Goal: Information Seeking & Learning: Find specific page/section

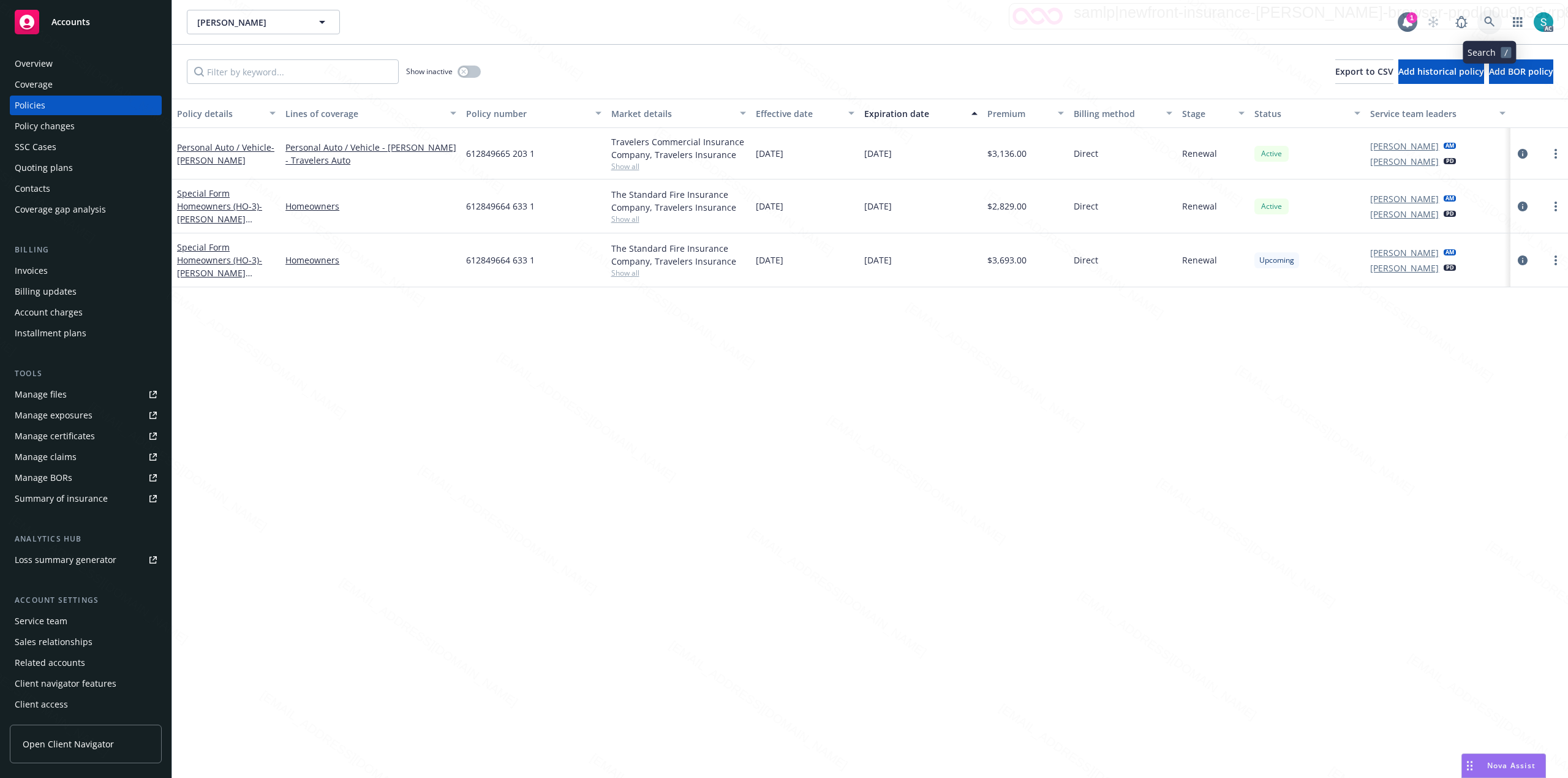
click at [1490, 18] on icon at bounding box center [1488, 21] width 10 height 10
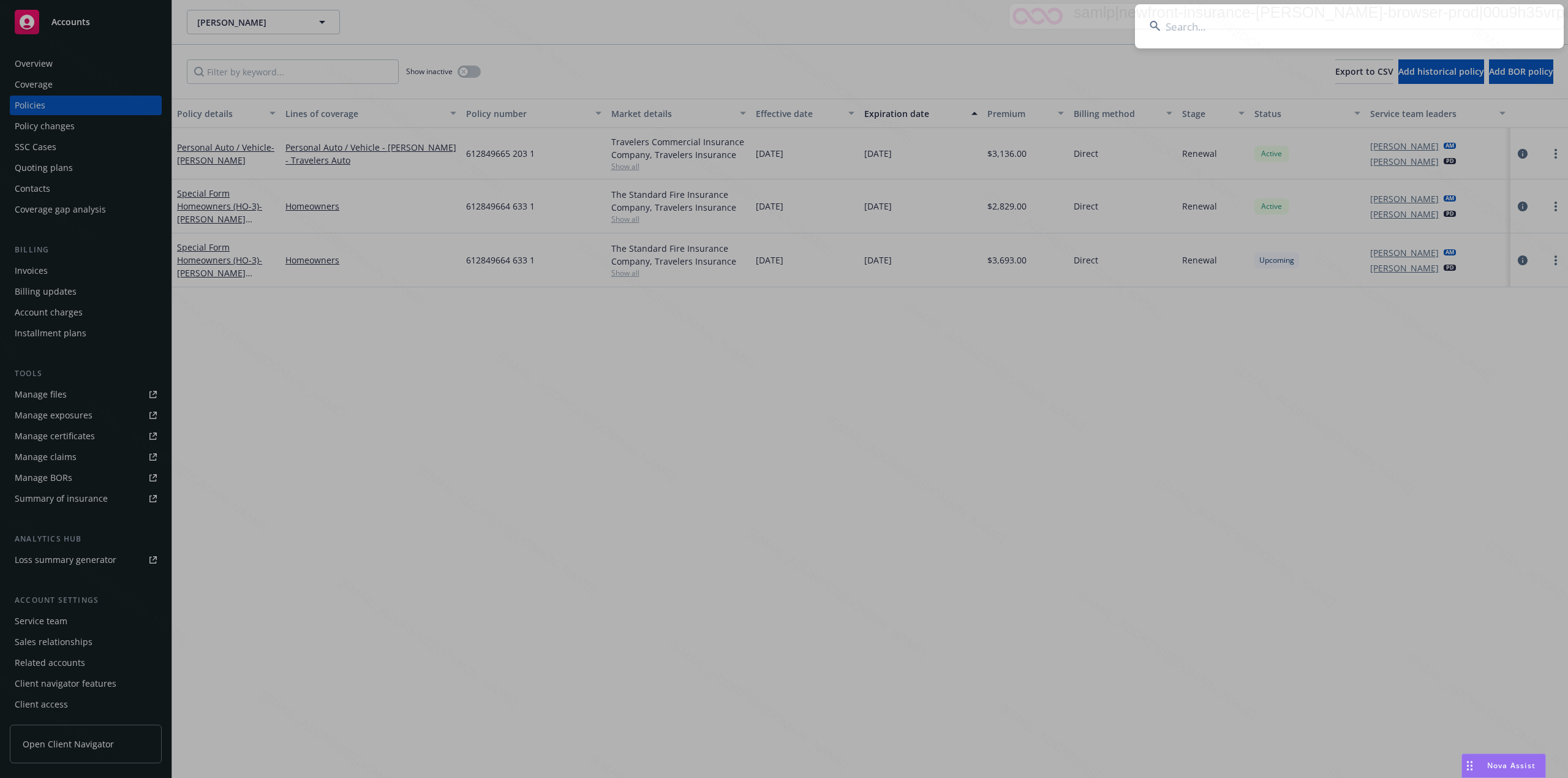
click at [1343, 13] on input at bounding box center [1349, 26] width 429 height 44
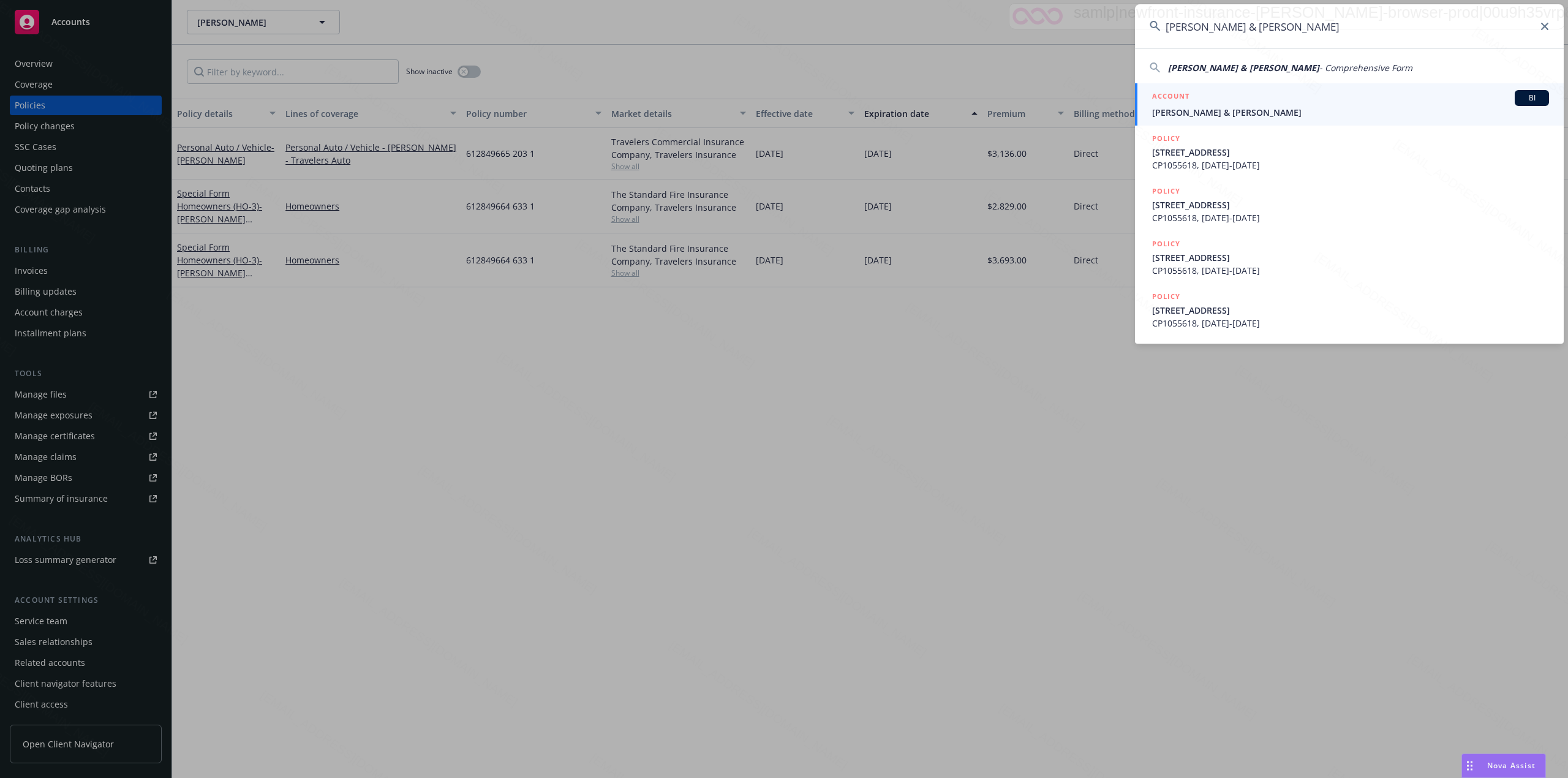
type input "[PERSON_NAME] & [PERSON_NAME]"
click at [1248, 111] on span "[PERSON_NAME] & [PERSON_NAME]" at bounding box center [1351, 112] width 397 height 13
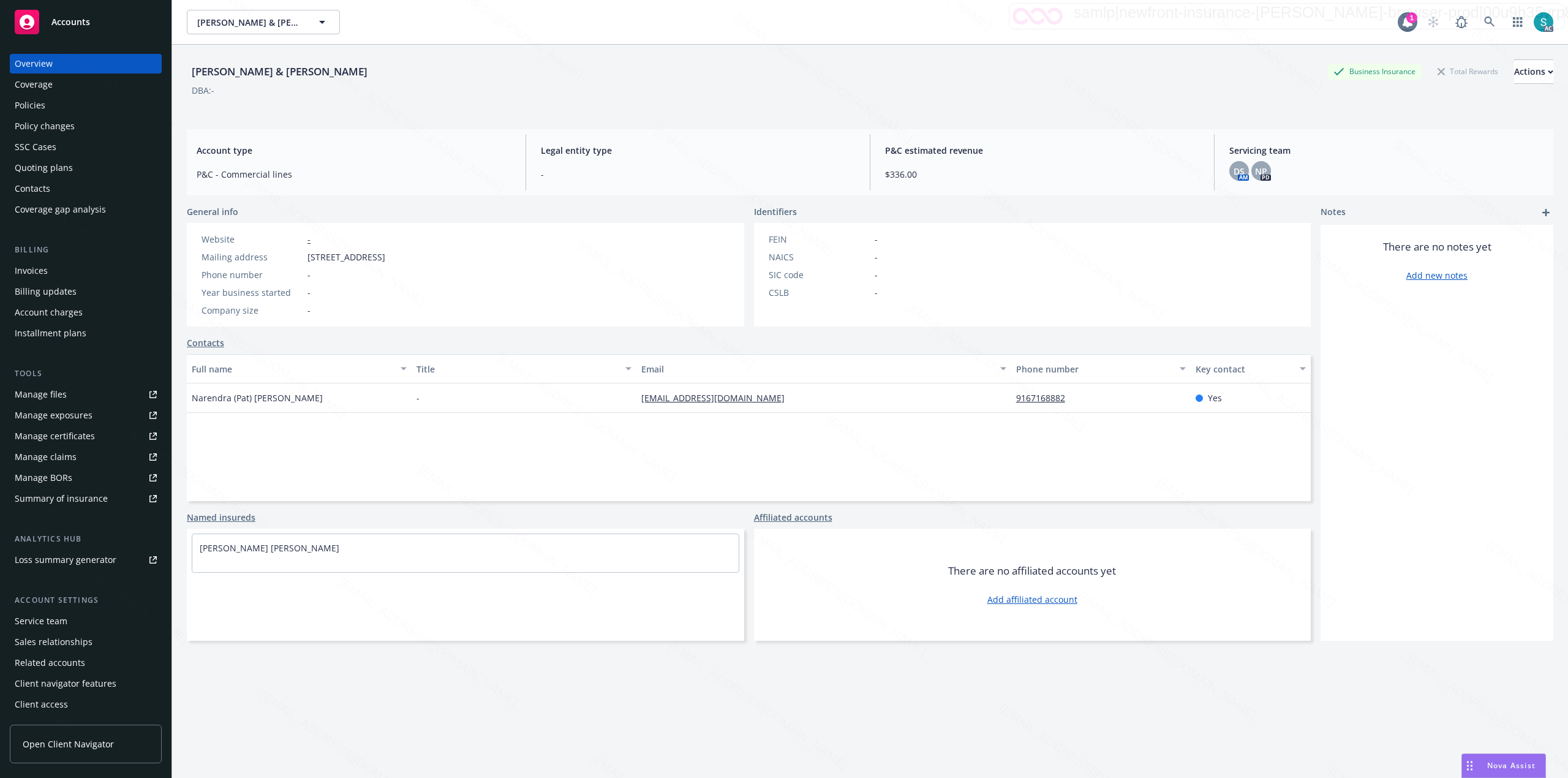
click at [46, 101] on div "Policies" at bounding box center [86, 105] width 142 height 20
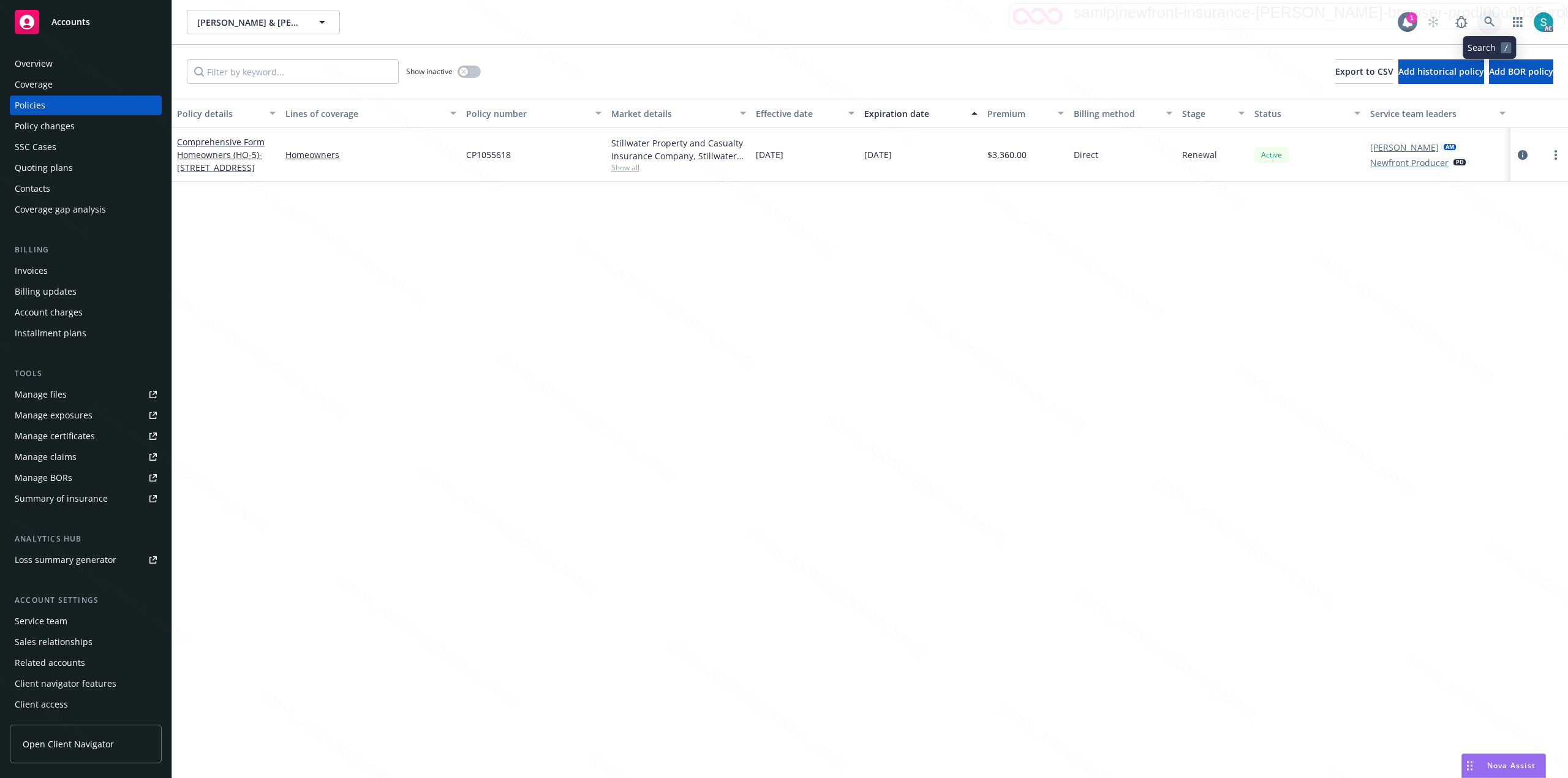
click at [1488, 25] on icon at bounding box center [1489, 22] width 11 height 11
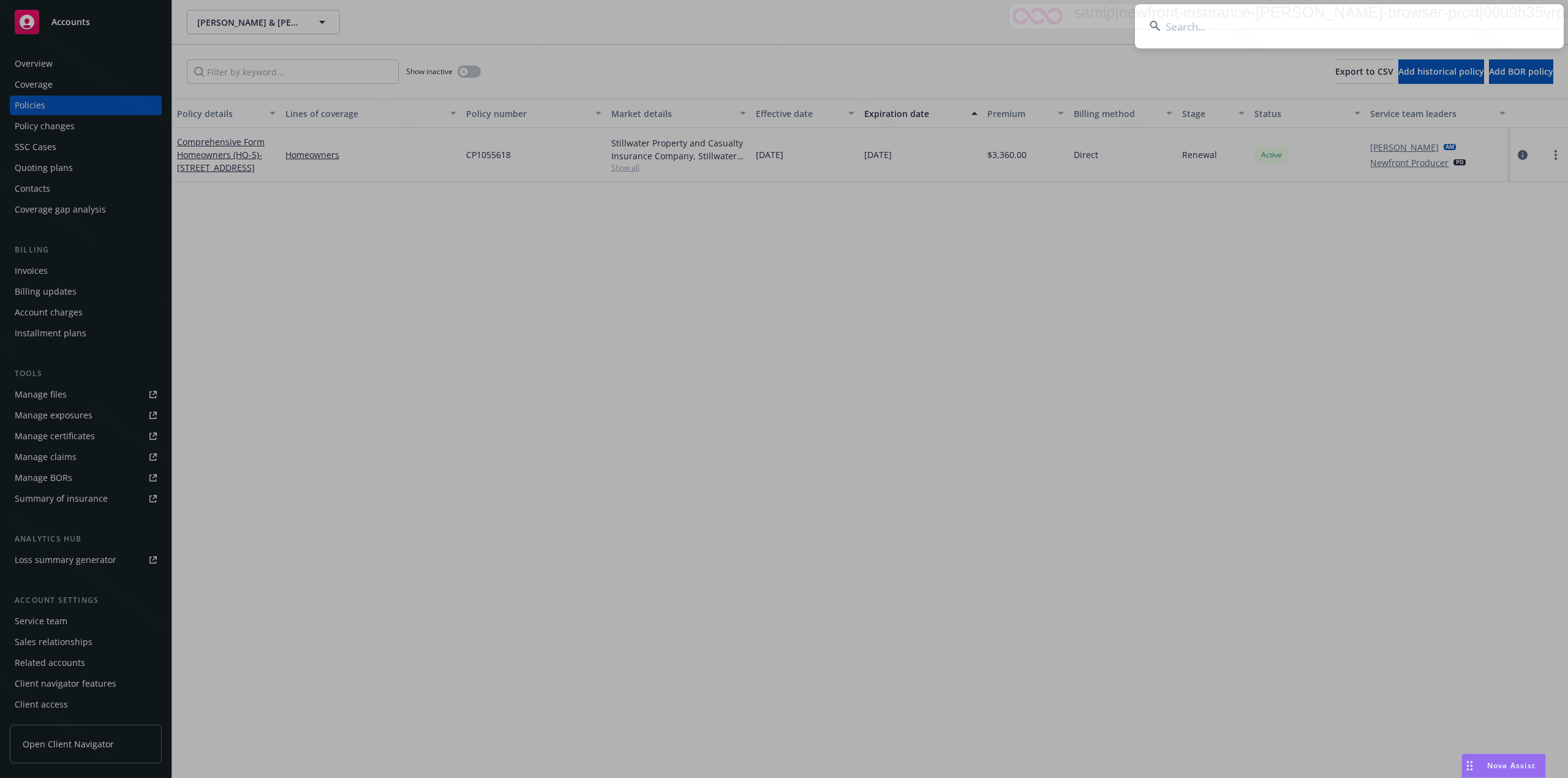
click at [1294, 24] on input at bounding box center [1349, 26] width 429 height 44
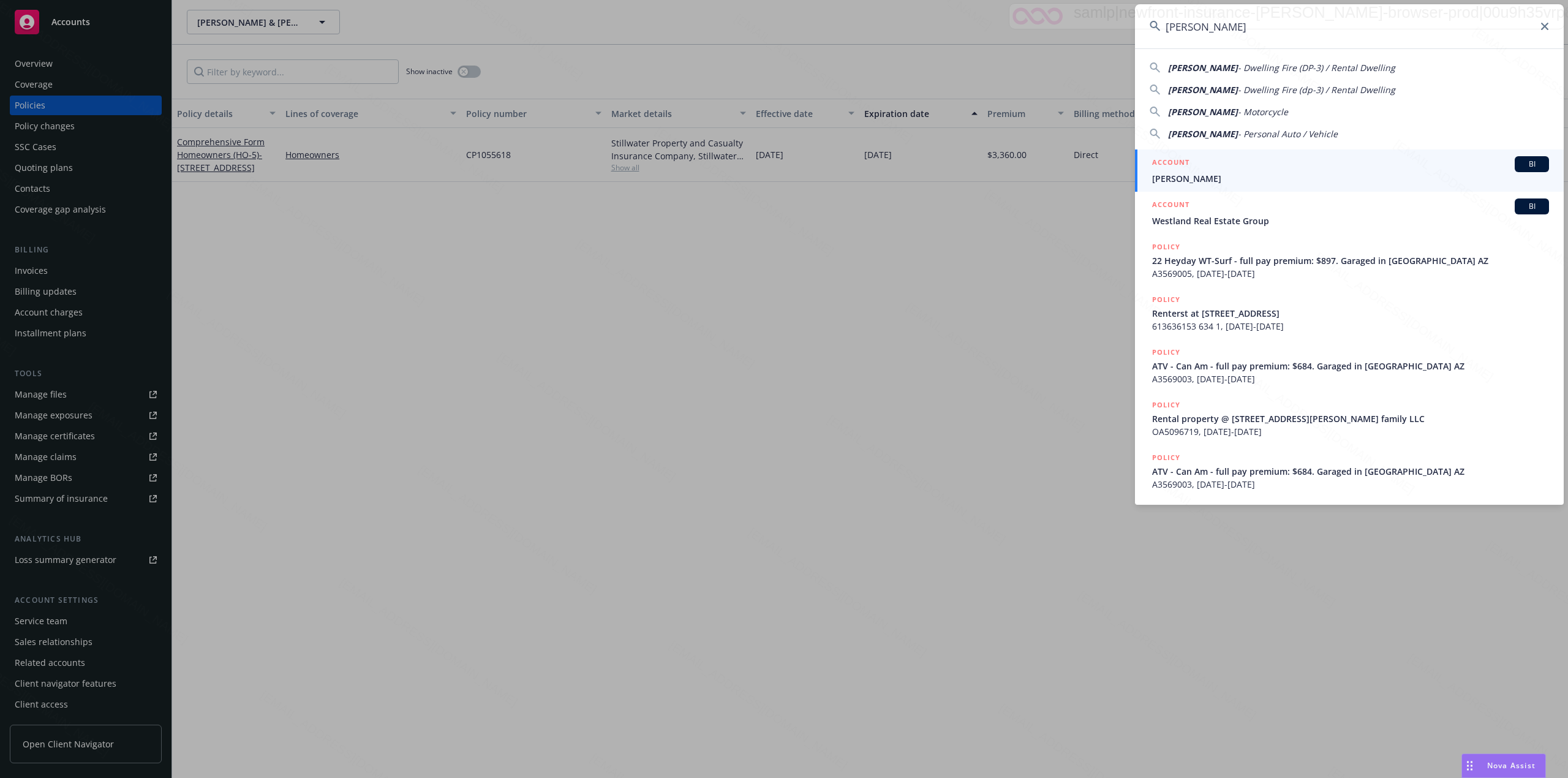
type input "[PERSON_NAME]"
click at [1195, 163] on div "ACCOUNT BI" at bounding box center [1351, 164] width 397 height 16
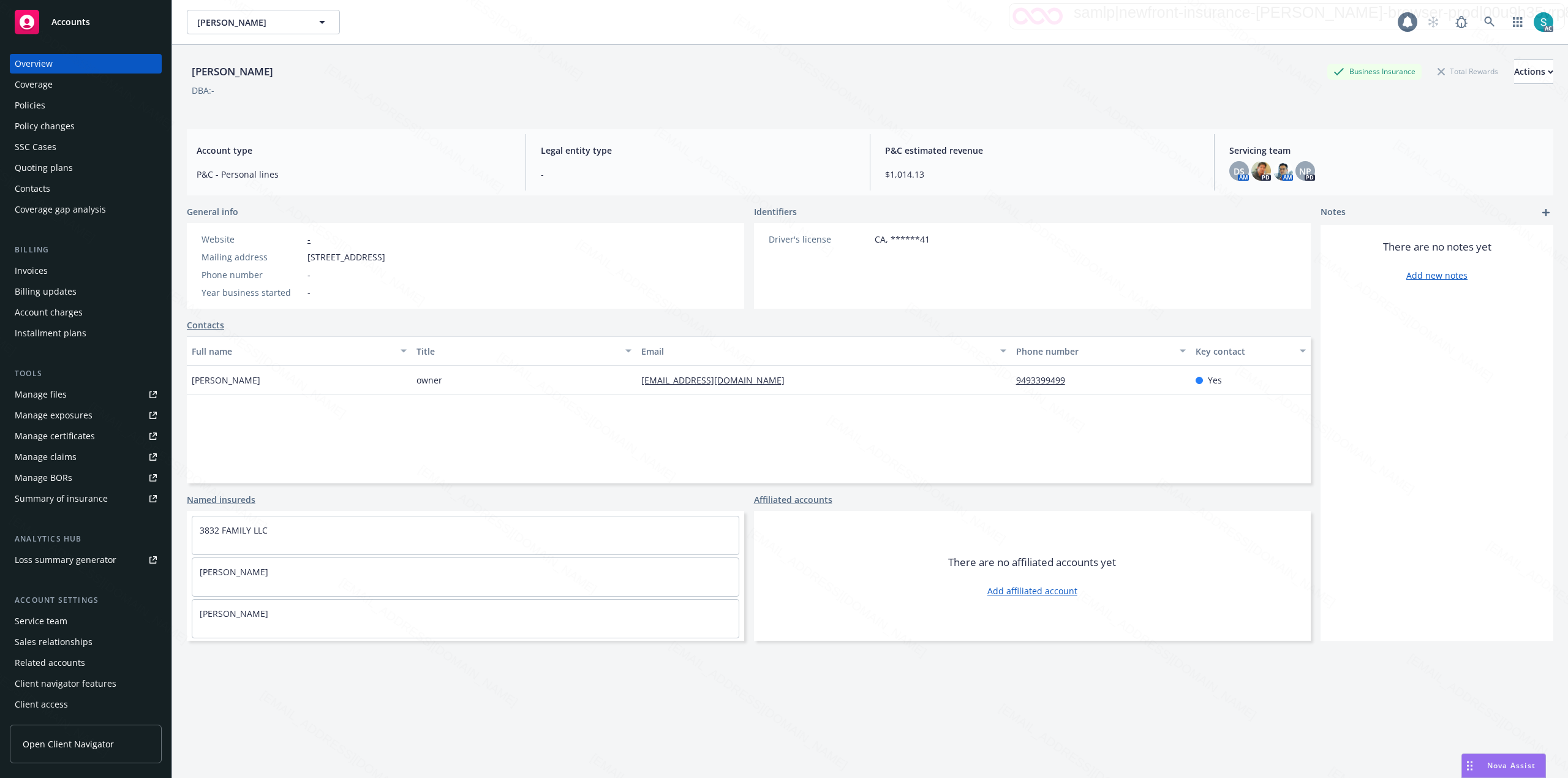
click at [27, 106] on div "Policies" at bounding box center [30, 105] width 31 height 20
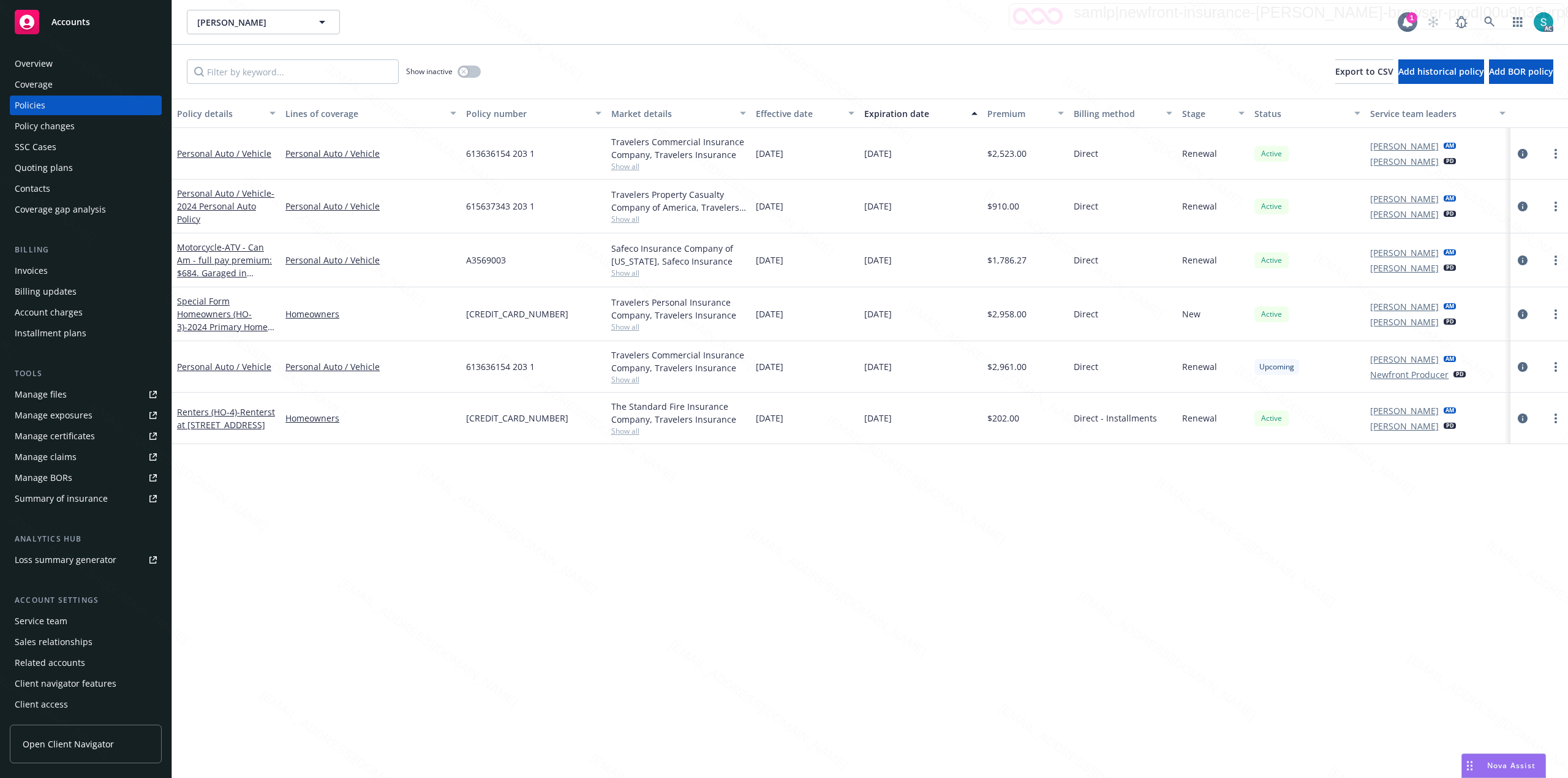
click at [16, 61] on div "Overview" at bounding box center [34, 63] width 38 height 20
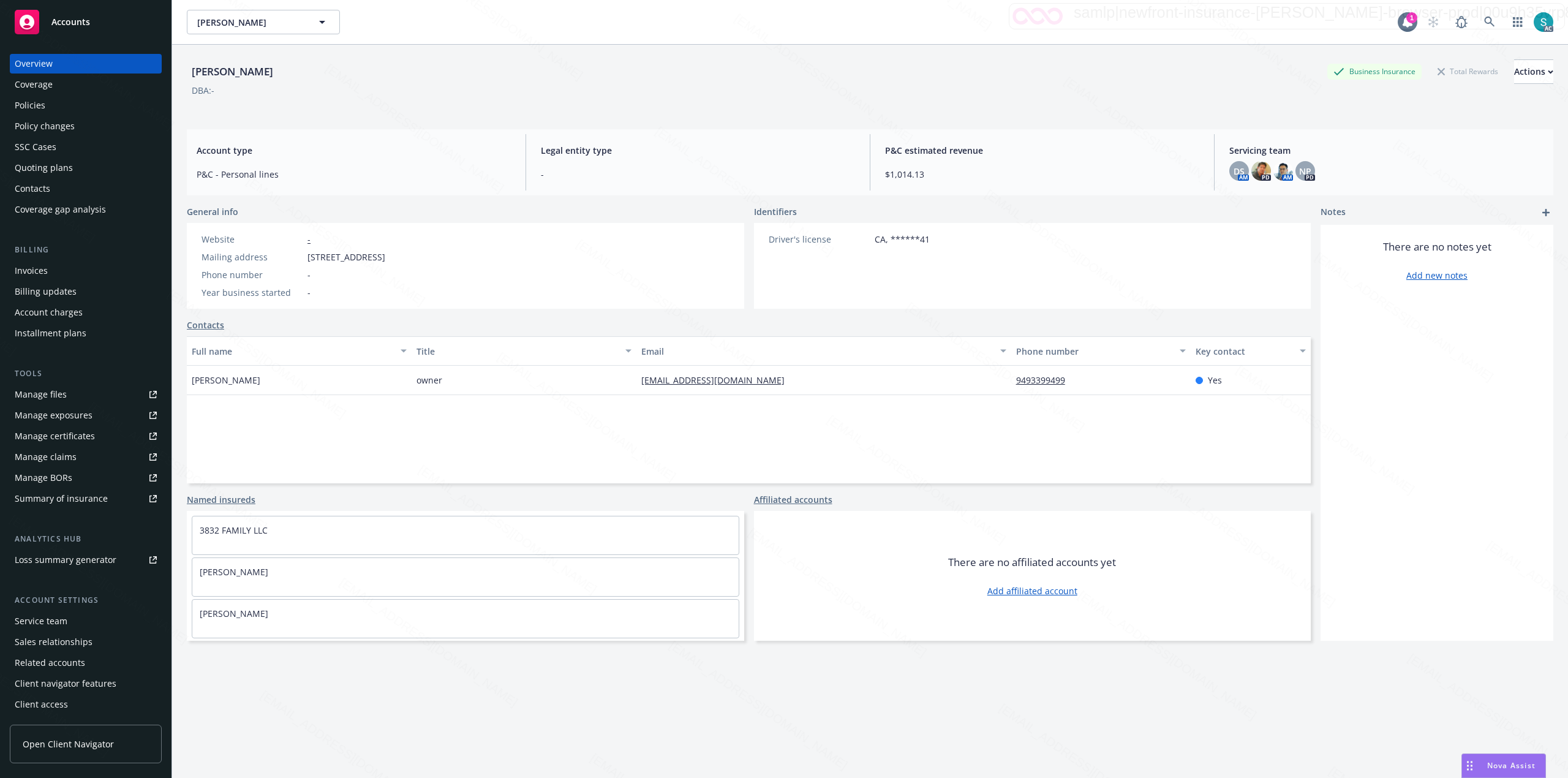
click at [385, 258] on span "[STREET_ADDRESS]" at bounding box center [346, 257] width 78 height 13
copy span "92663"
click at [40, 101] on div "Policies" at bounding box center [30, 105] width 31 height 20
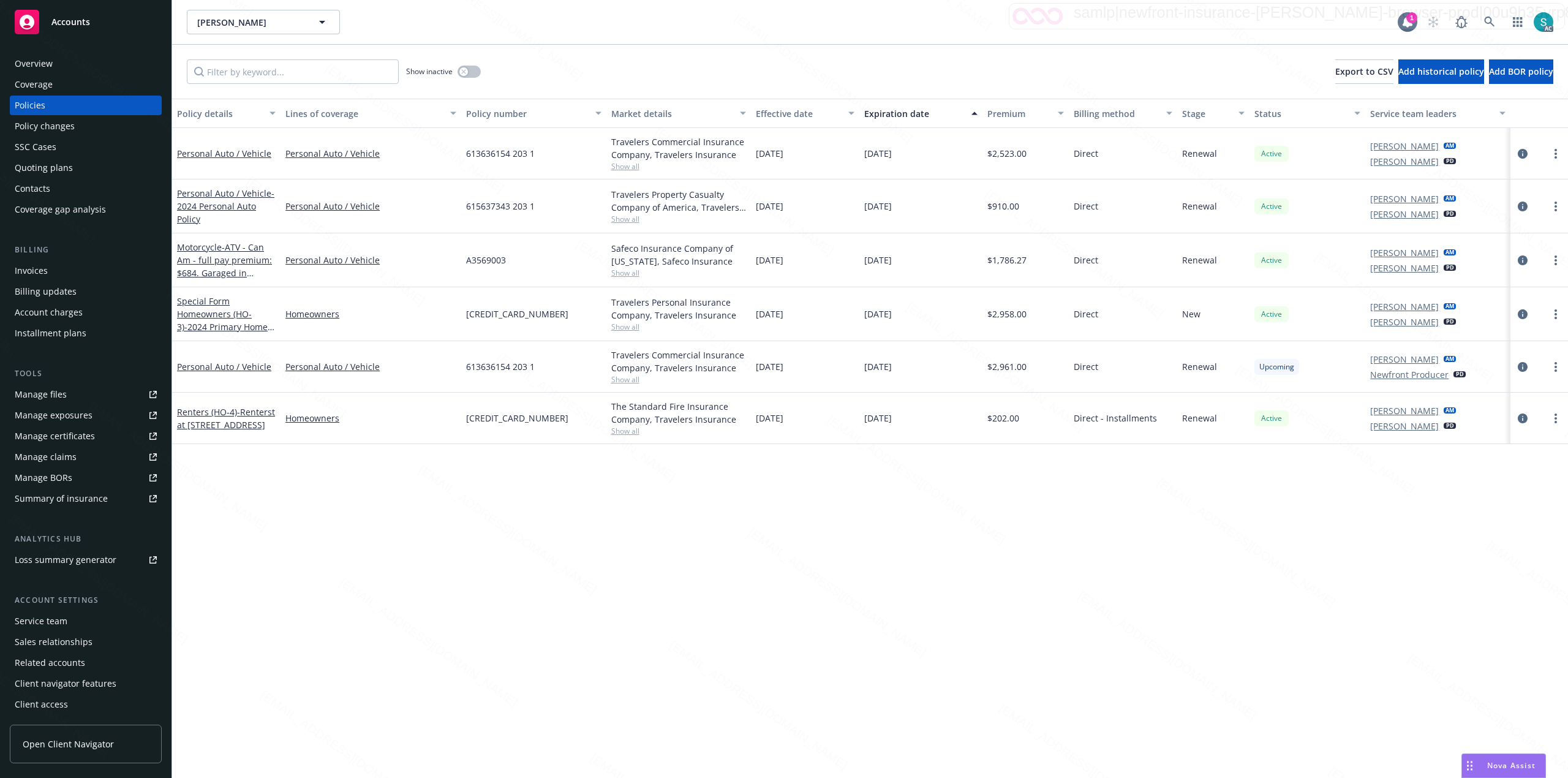
click at [508, 202] on span "615637343 203 1" at bounding box center [500, 206] width 69 height 13
copy span "615637343 203 1"
click at [568, 568] on div "Policy details Lines of coverage Policy number Market details Effective date Ex…" at bounding box center [869, 438] width 1395 height 679
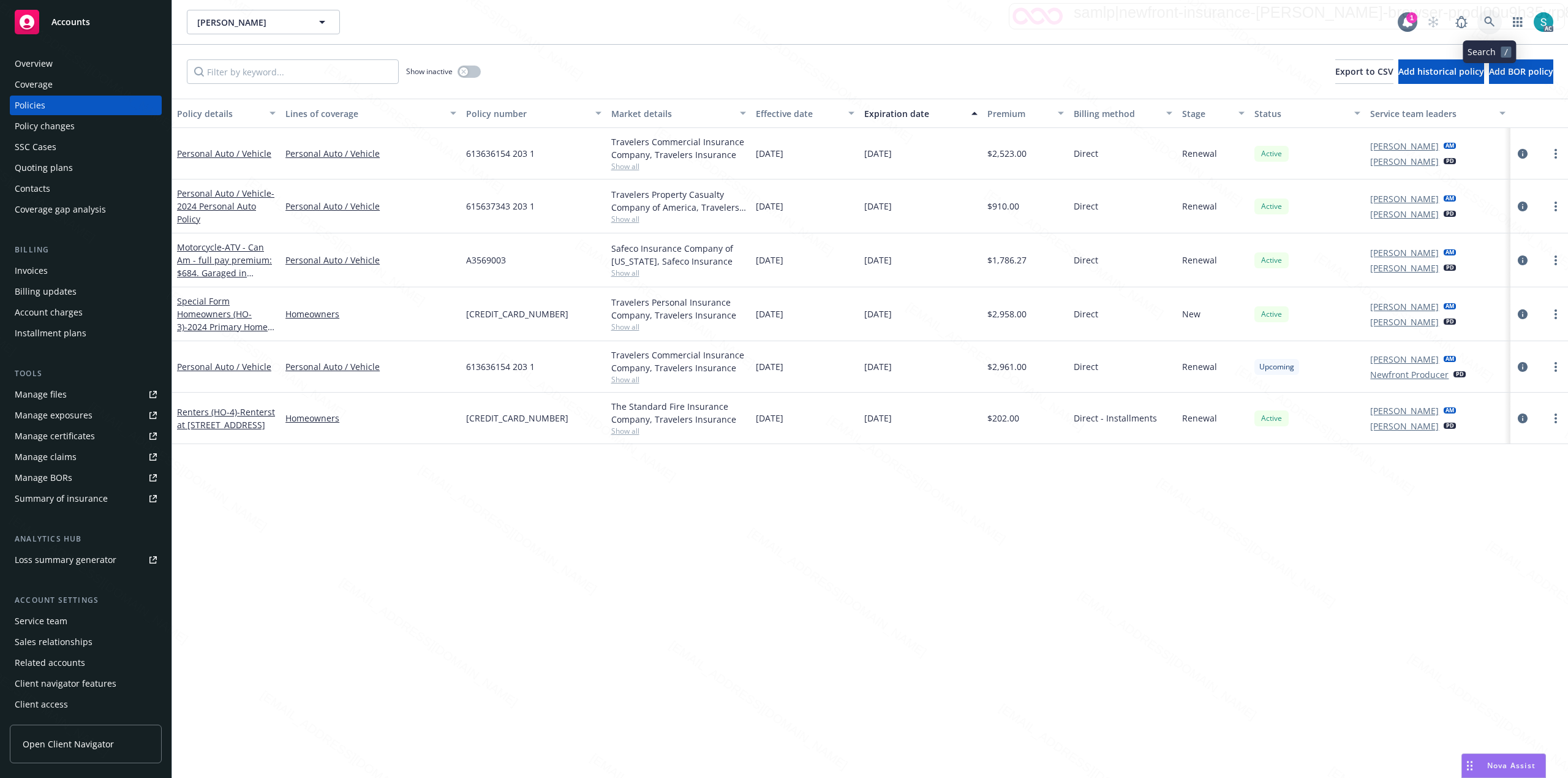
click at [1495, 17] on icon at bounding box center [1489, 22] width 11 height 11
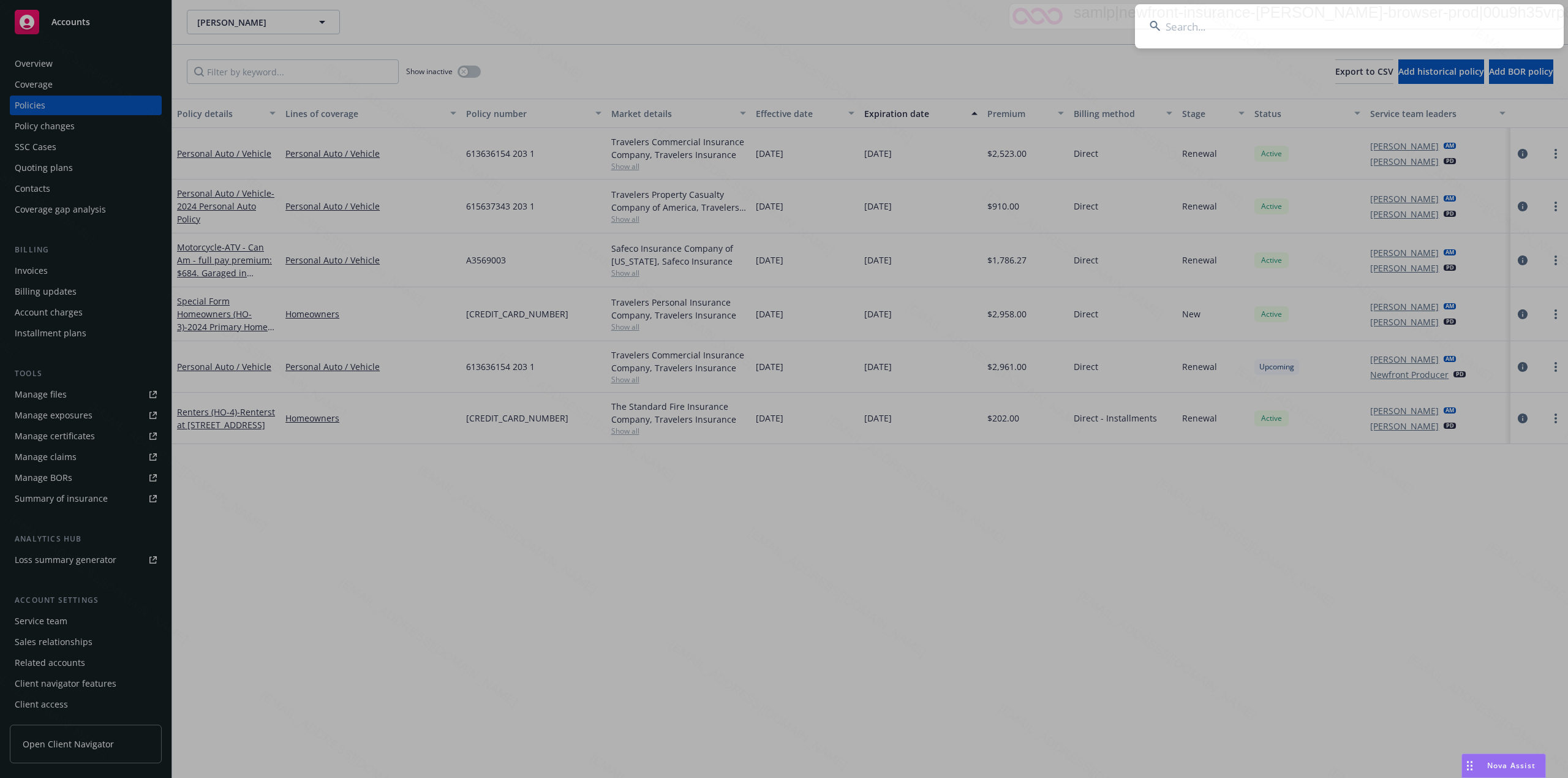
click at [1218, 18] on input at bounding box center [1349, 26] width 429 height 44
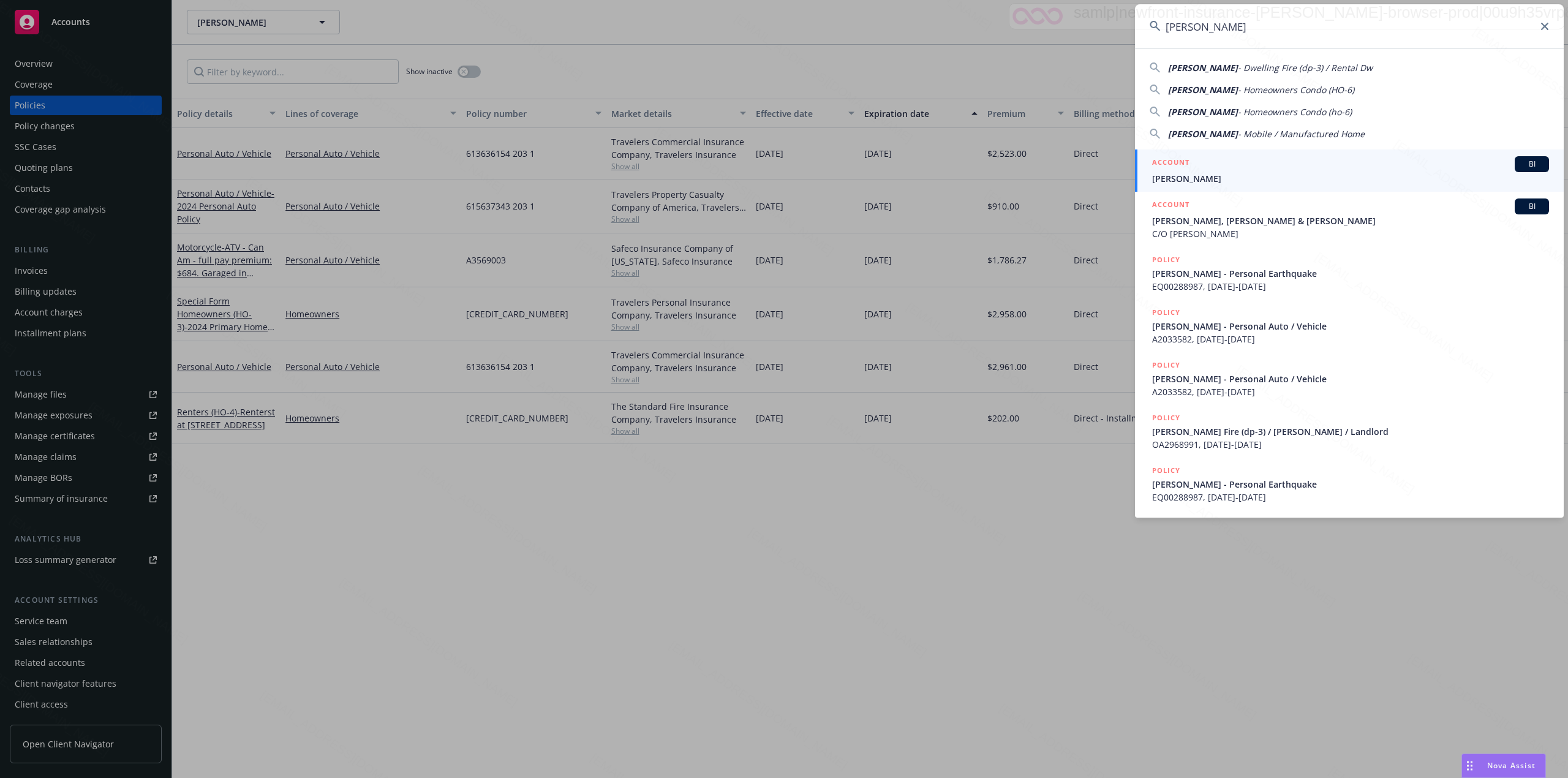
type input "[PERSON_NAME]"
click at [1187, 177] on span "[PERSON_NAME]" at bounding box center [1351, 178] width 397 height 13
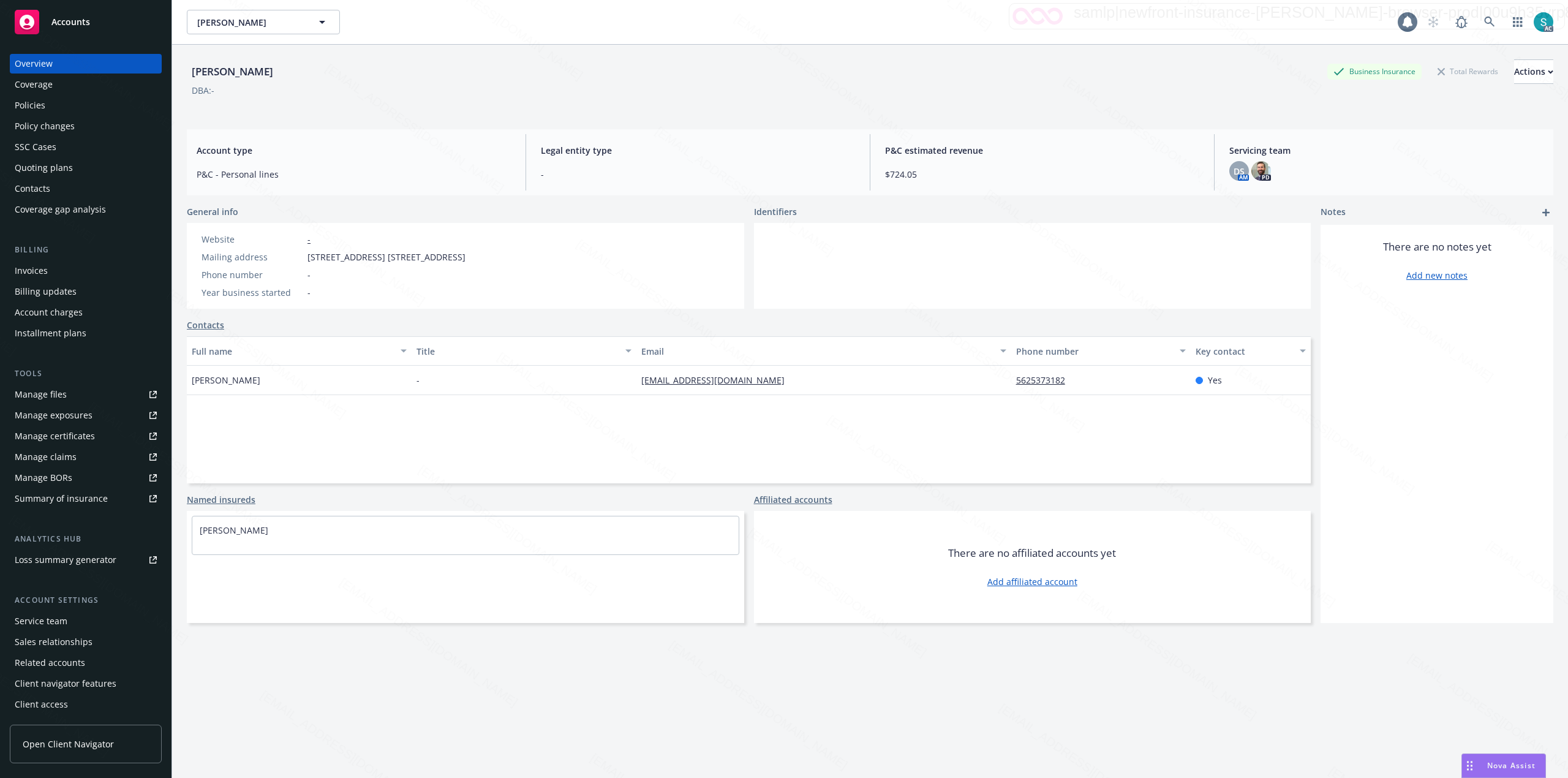
click at [71, 103] on div "Policies" at bounding box center [86, 105] width 142 height 20
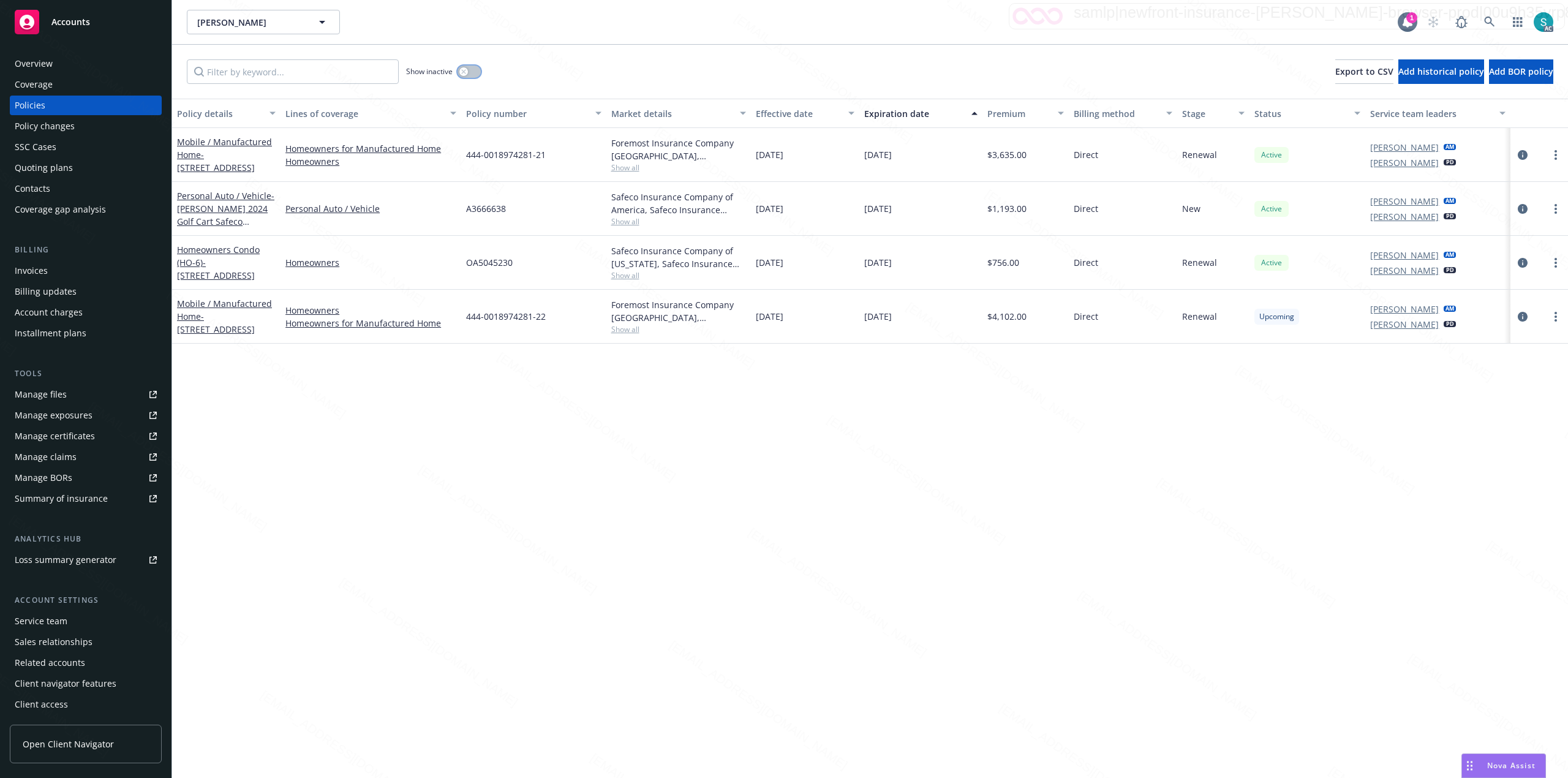
click at [473, 73] on button "button" at bounding box center [470, 72] width 24 height 13
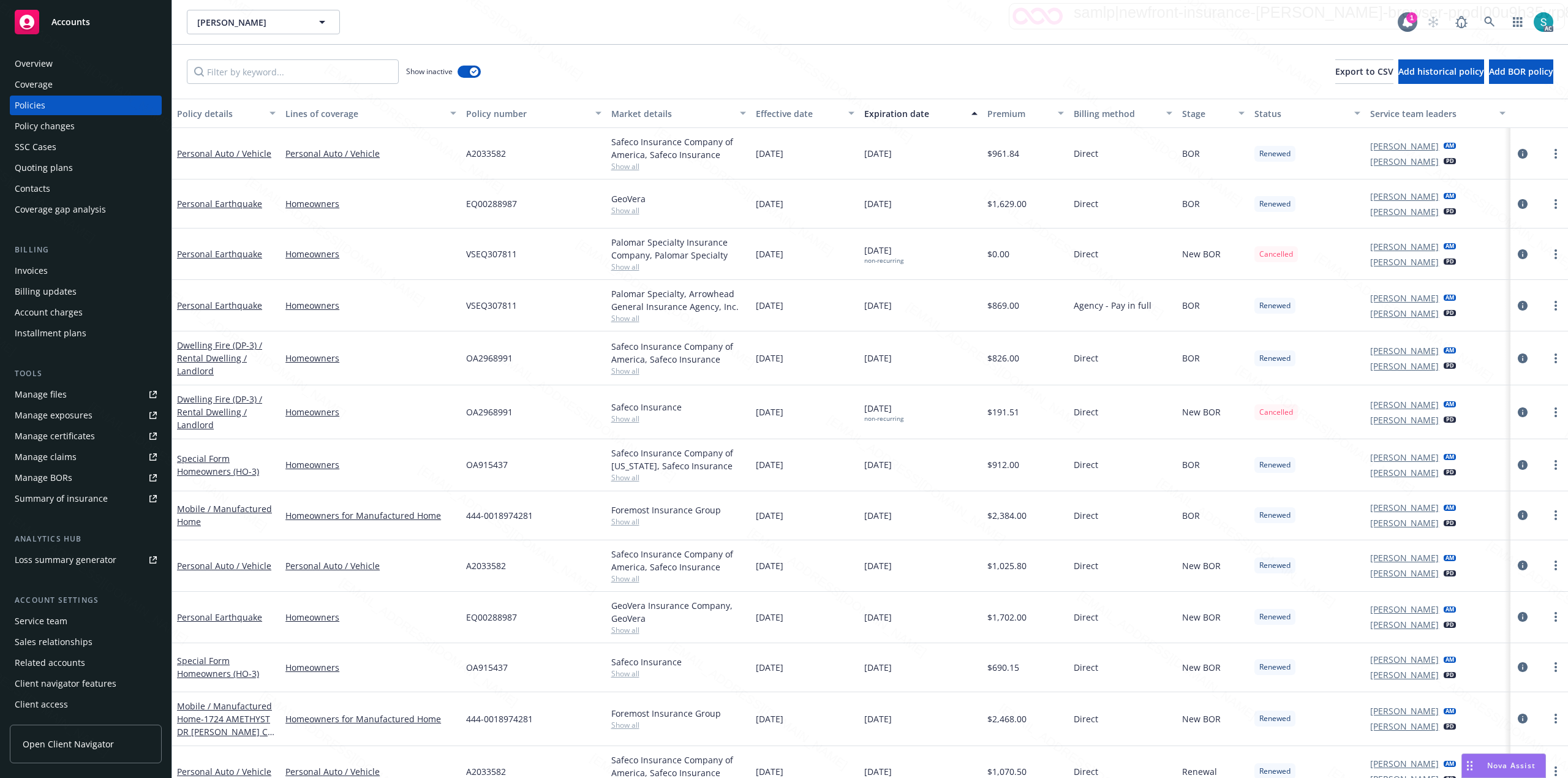
click at [885, 114] on div "Expiration date" at bounding box center [914, 114] width 100 height 13
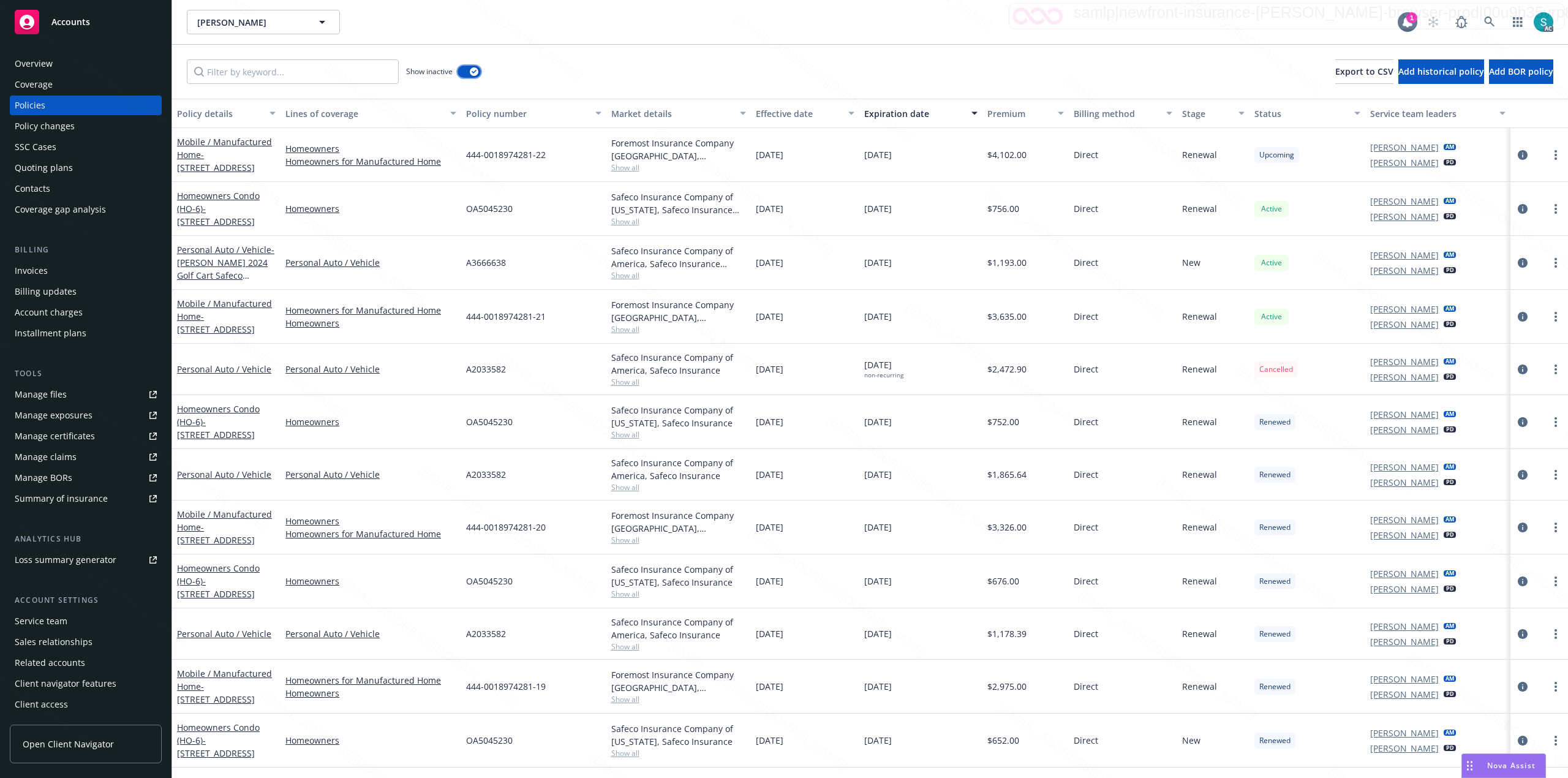
click at [471, 76] on div "button" at bounding box center [474, 71] width 9 height 9
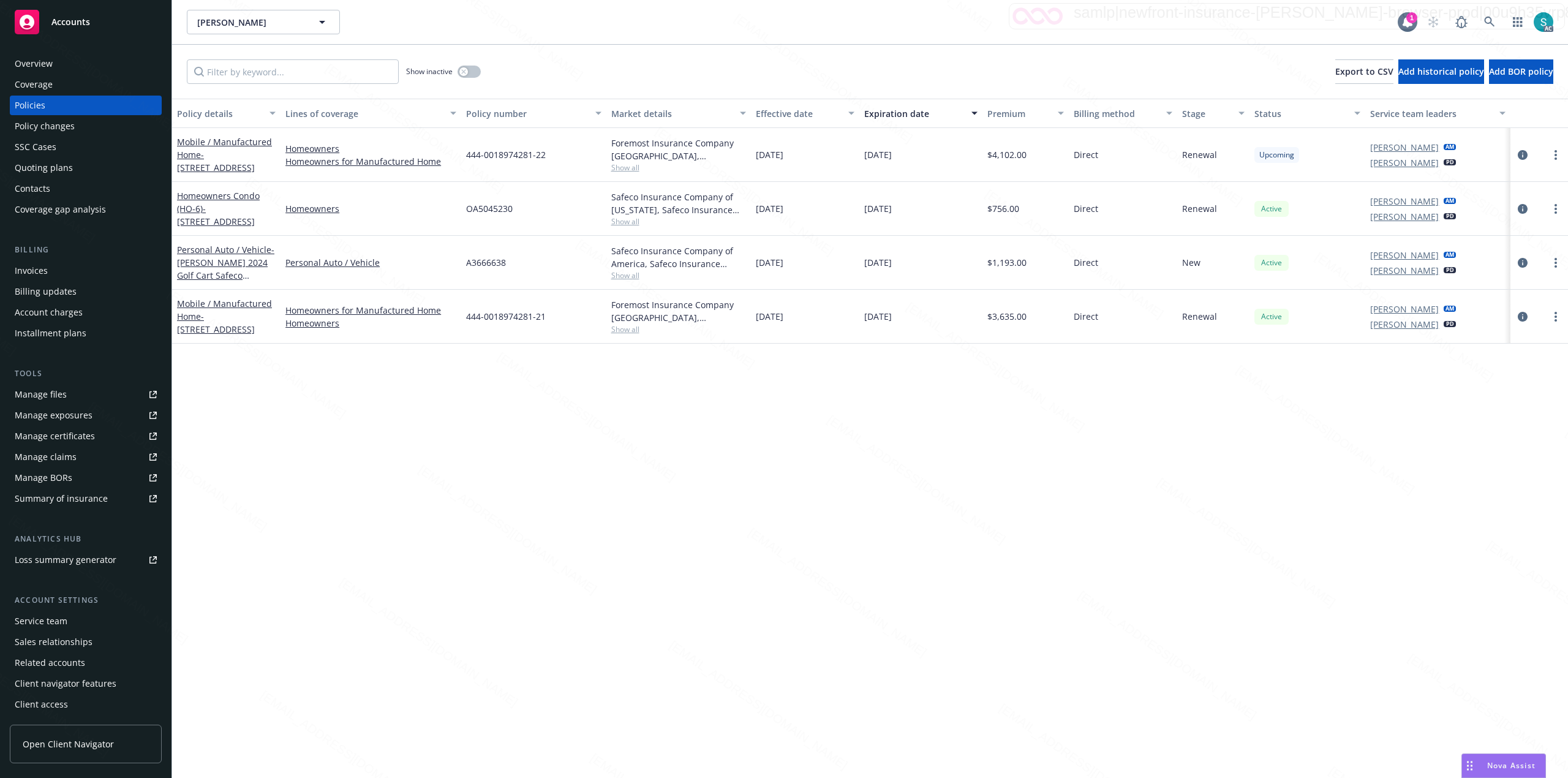
click at [62, 62] on div "Overview" at bounding box center [86, 63] width 142 height 20
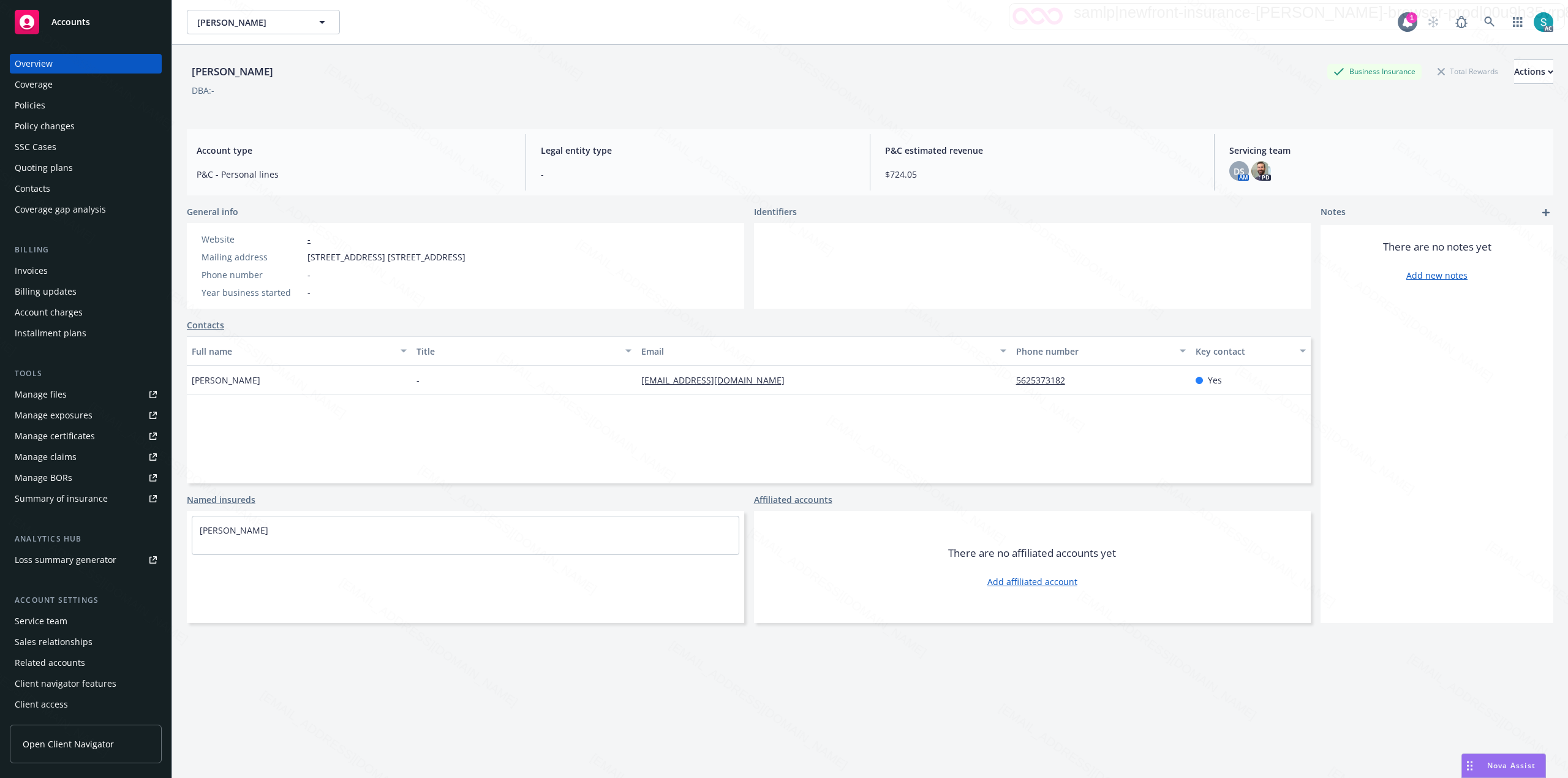
click at [249, 71] on div "[PERSON_NAME]" at bounding box center [232, 72] width 91 height 16
copy div "[PERSON_NAME]"
click at [54, 106] on div "Policies" at bounding box center [86, 105] width 142 height 20
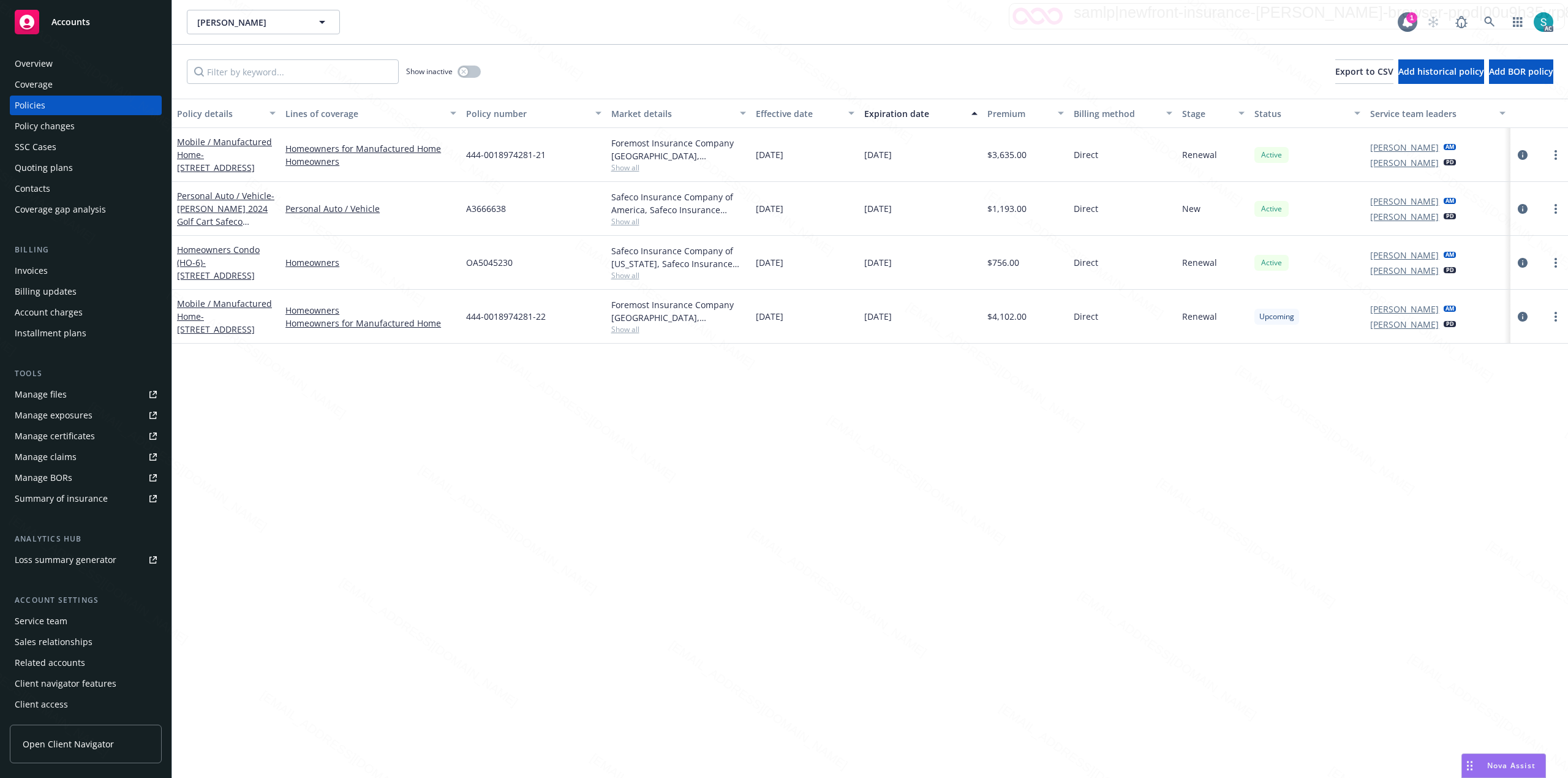
click at [488, 221] on div "A3666638" at bounding box center [533, 209] width 144 height 54
copy span "A3666638"
click at [1492, 18] on icon at bounding box center [1489, 22] width 11 height 11
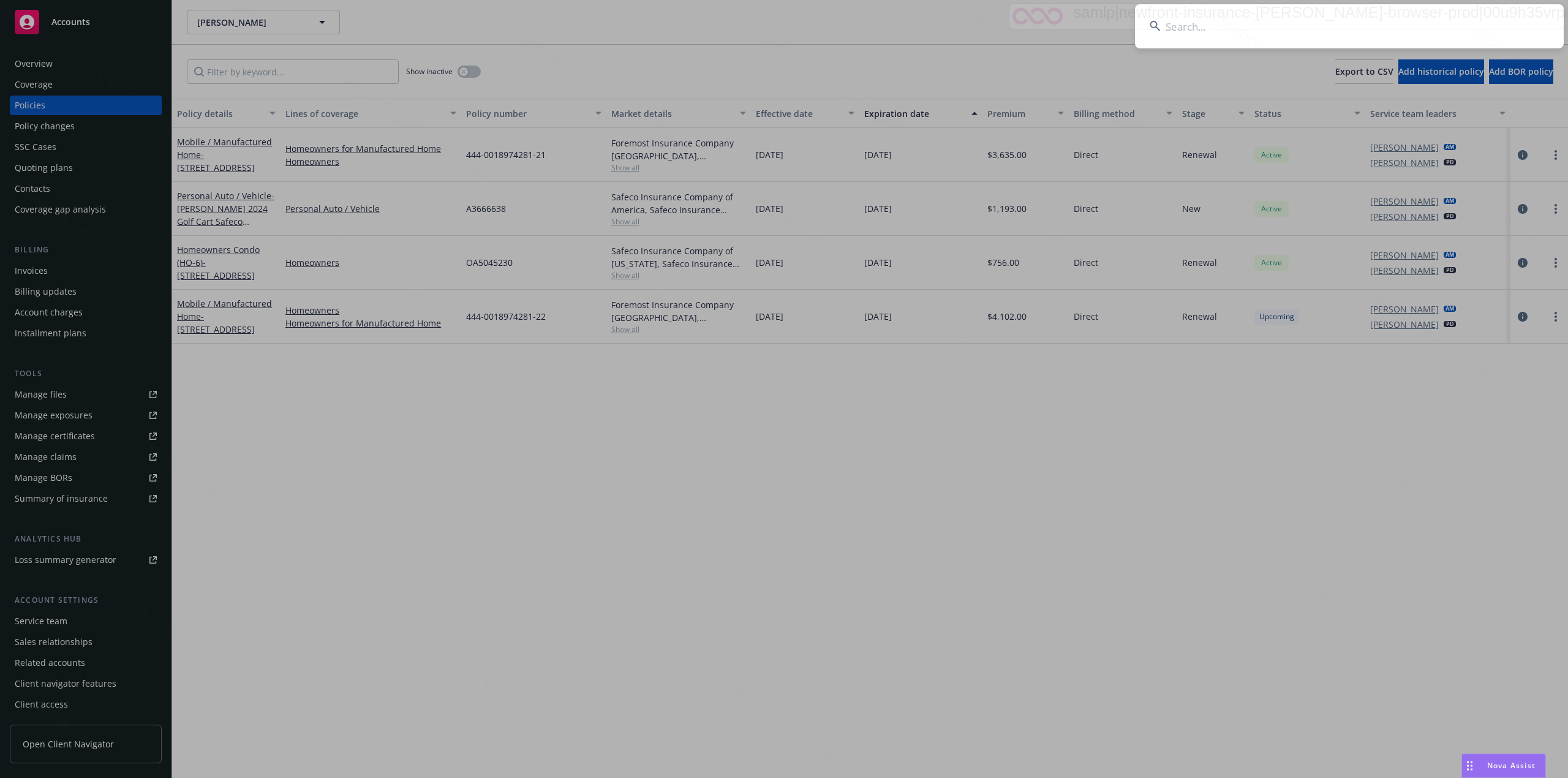
click at [1248, 18] on input at bounding box center [1349, 26] width 429 height 44
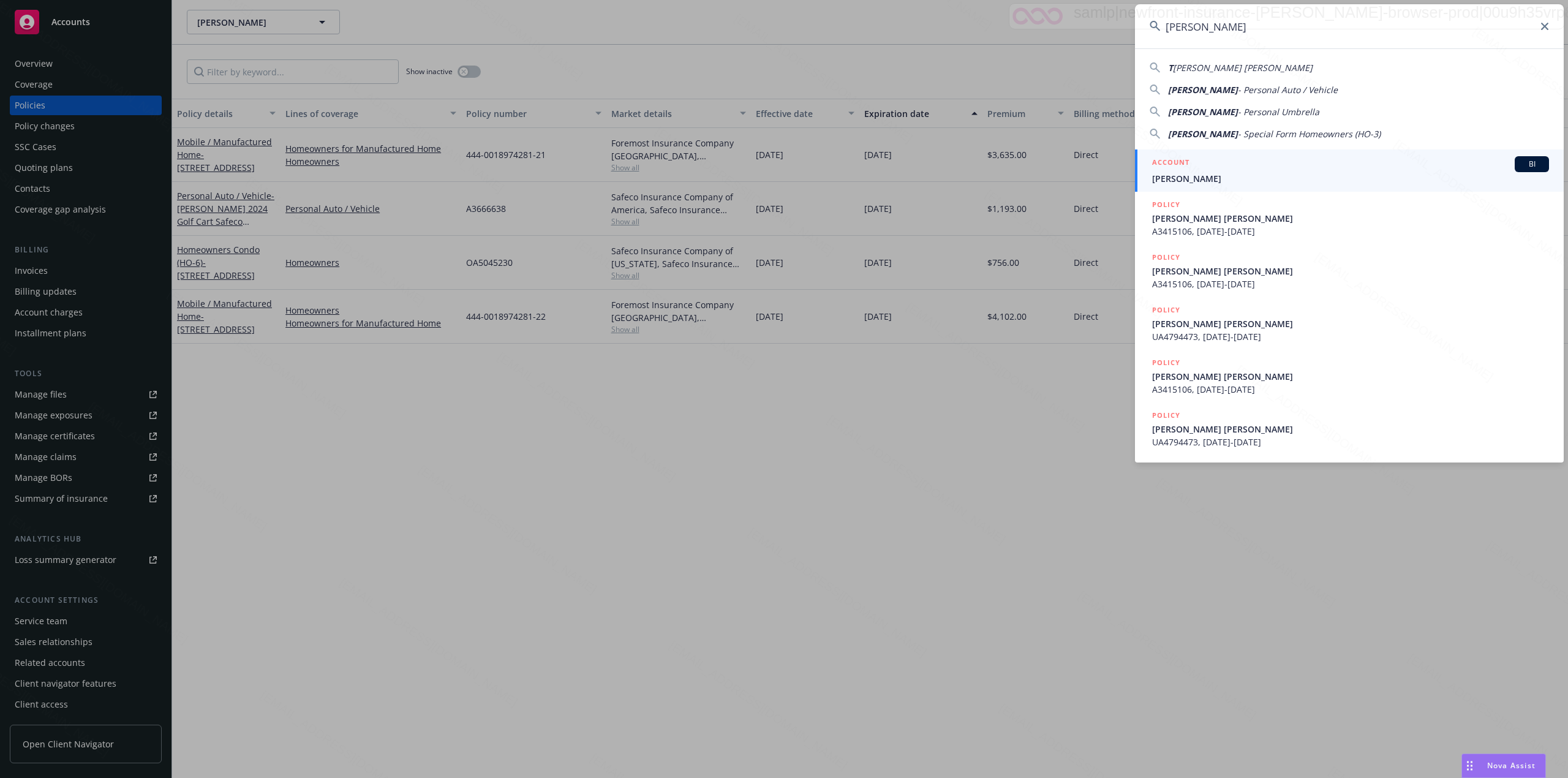
type input "[PERSON_NAME]"
click at [1196, 169] on div "ACCOUNT BI" at bounding box center [1351, 164] width 397 height 16
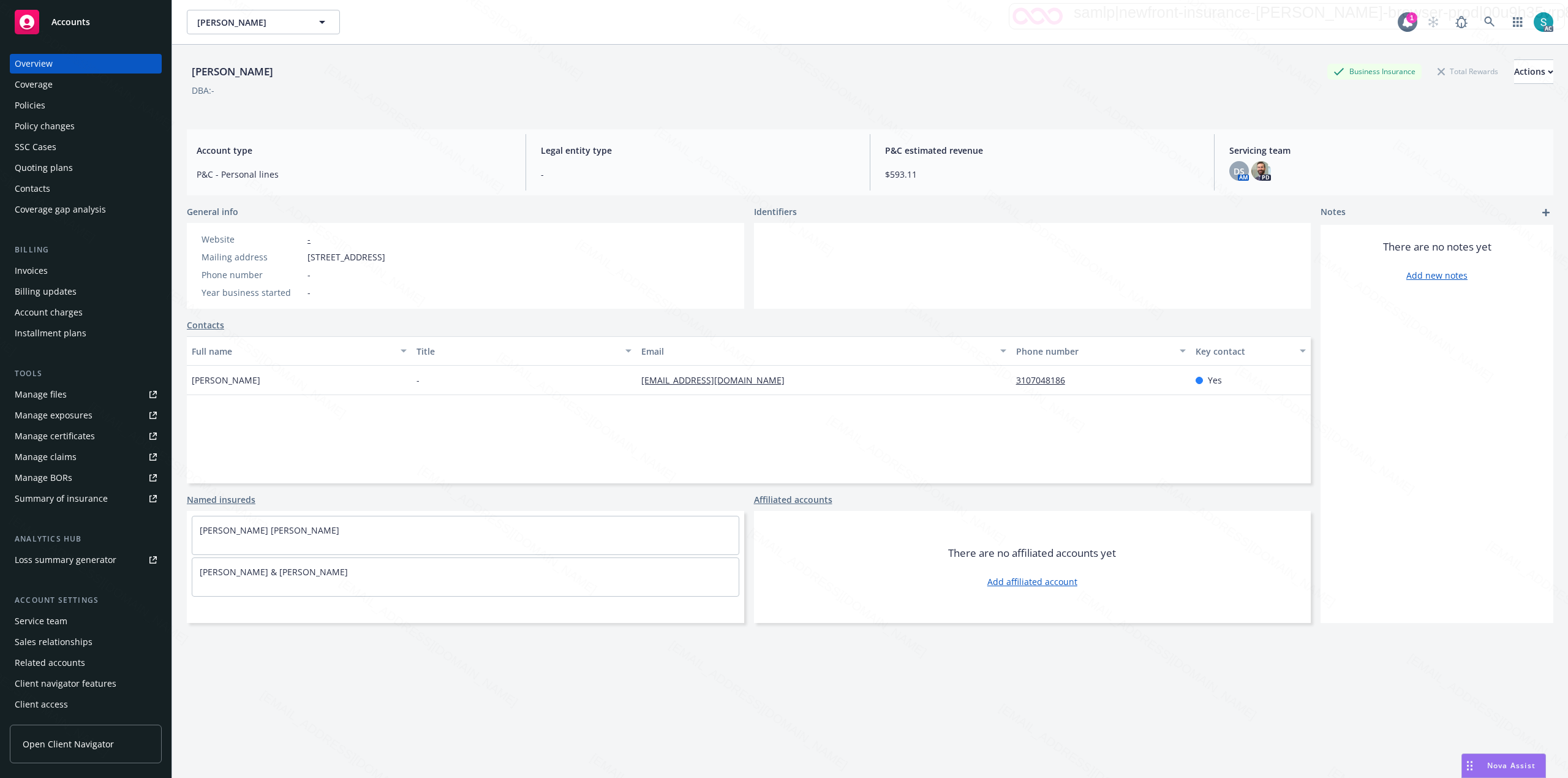
click at [390, 258] on div "Mailing address [STREET_ADDRESS]" at bounding box center [293, 257] width 194 height 13
click at [385, 257] on span "[STREET_ADDRESS]" at bounding box center [346, 257] width 78 height 13
copy span "90266"
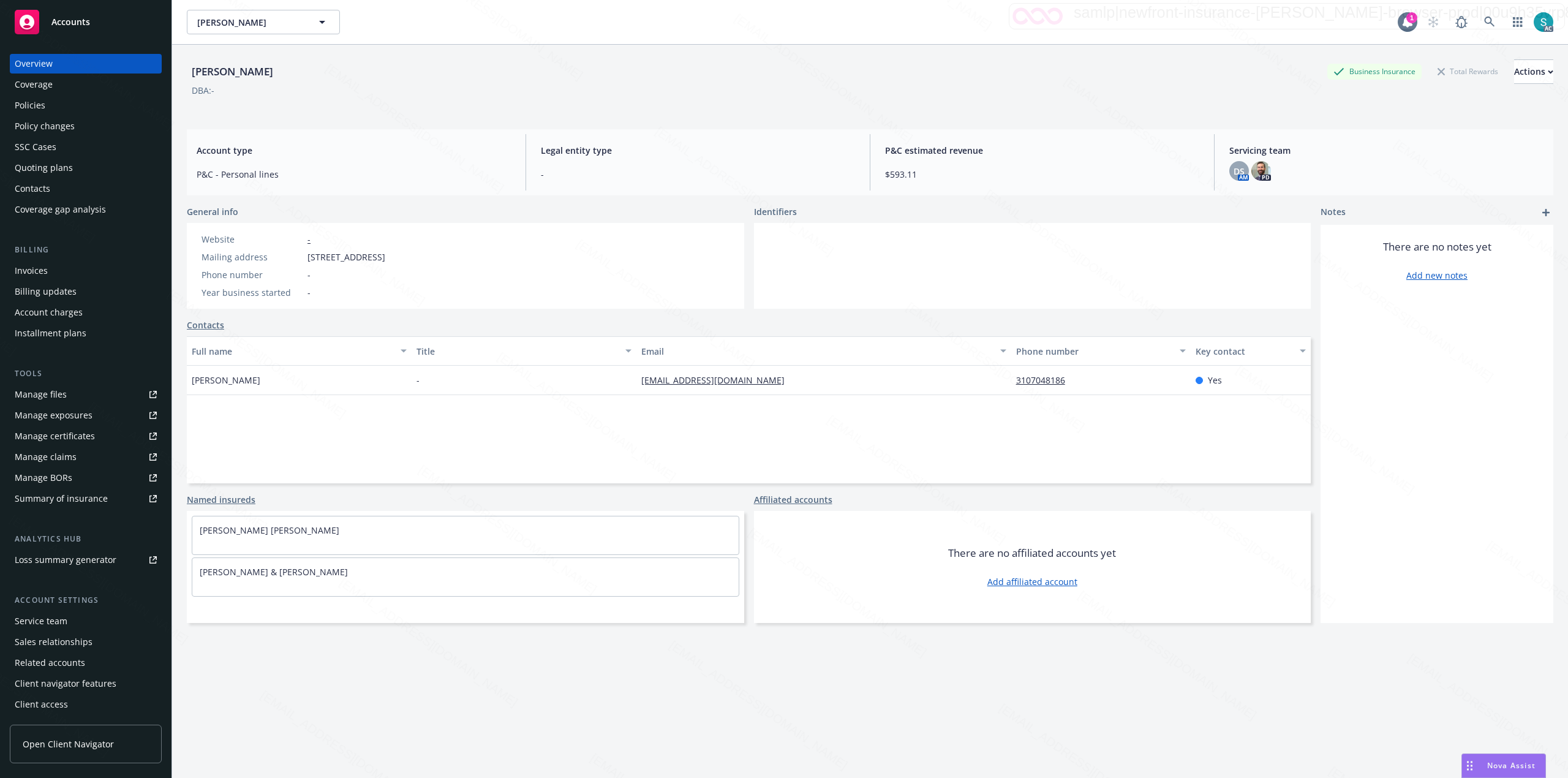
click at [65, 101] on div "Policies" at bounding box center [86, 105] width 142 height 20
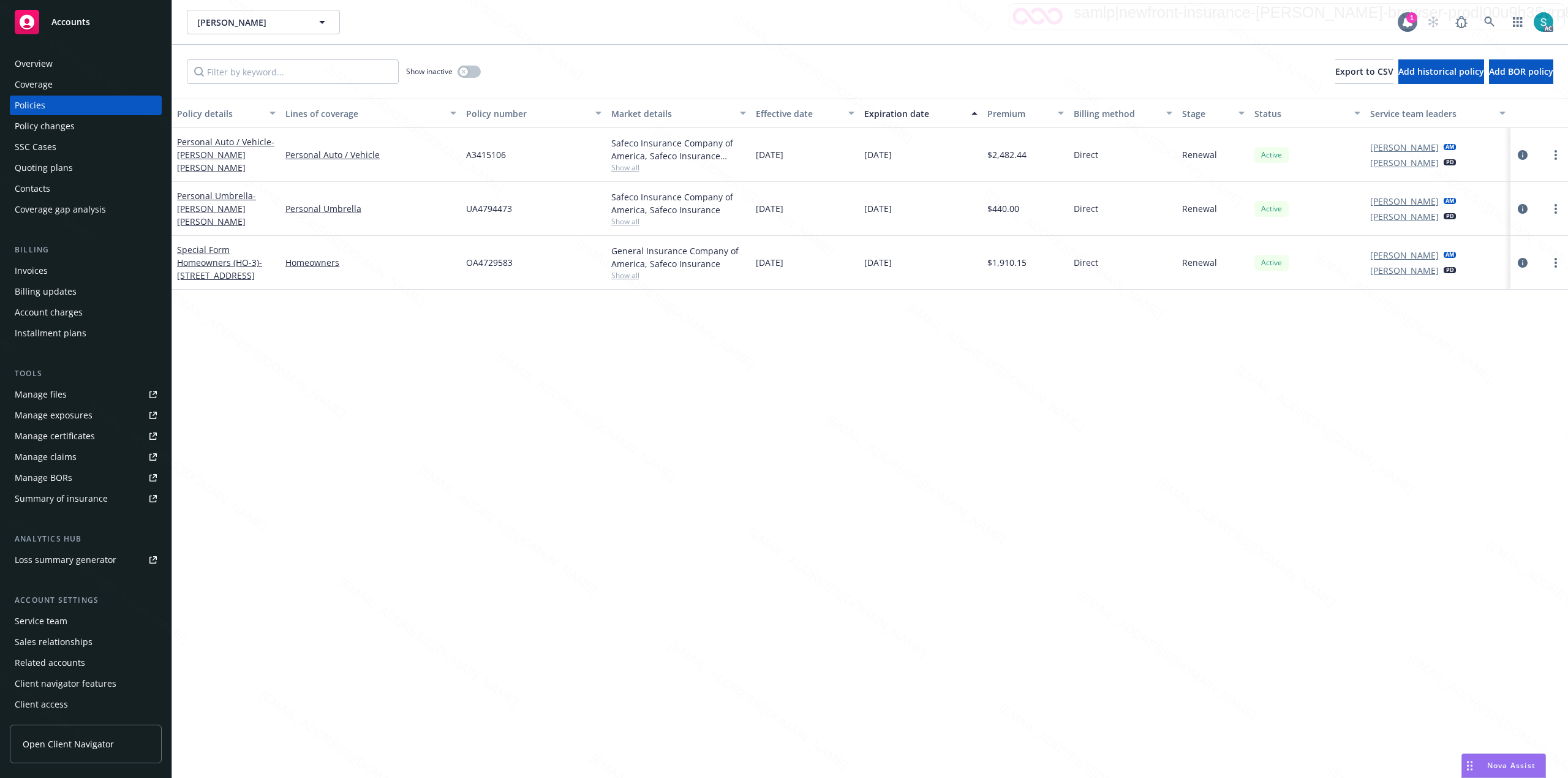
click at [491, 207] on span "UA4794473" at bounding box center [489, 208] width 46 height 13
copy span "UA4794473"
click at [497, 263] on span "OA4729583" at bounding box center [489, 262] width 46 height 13
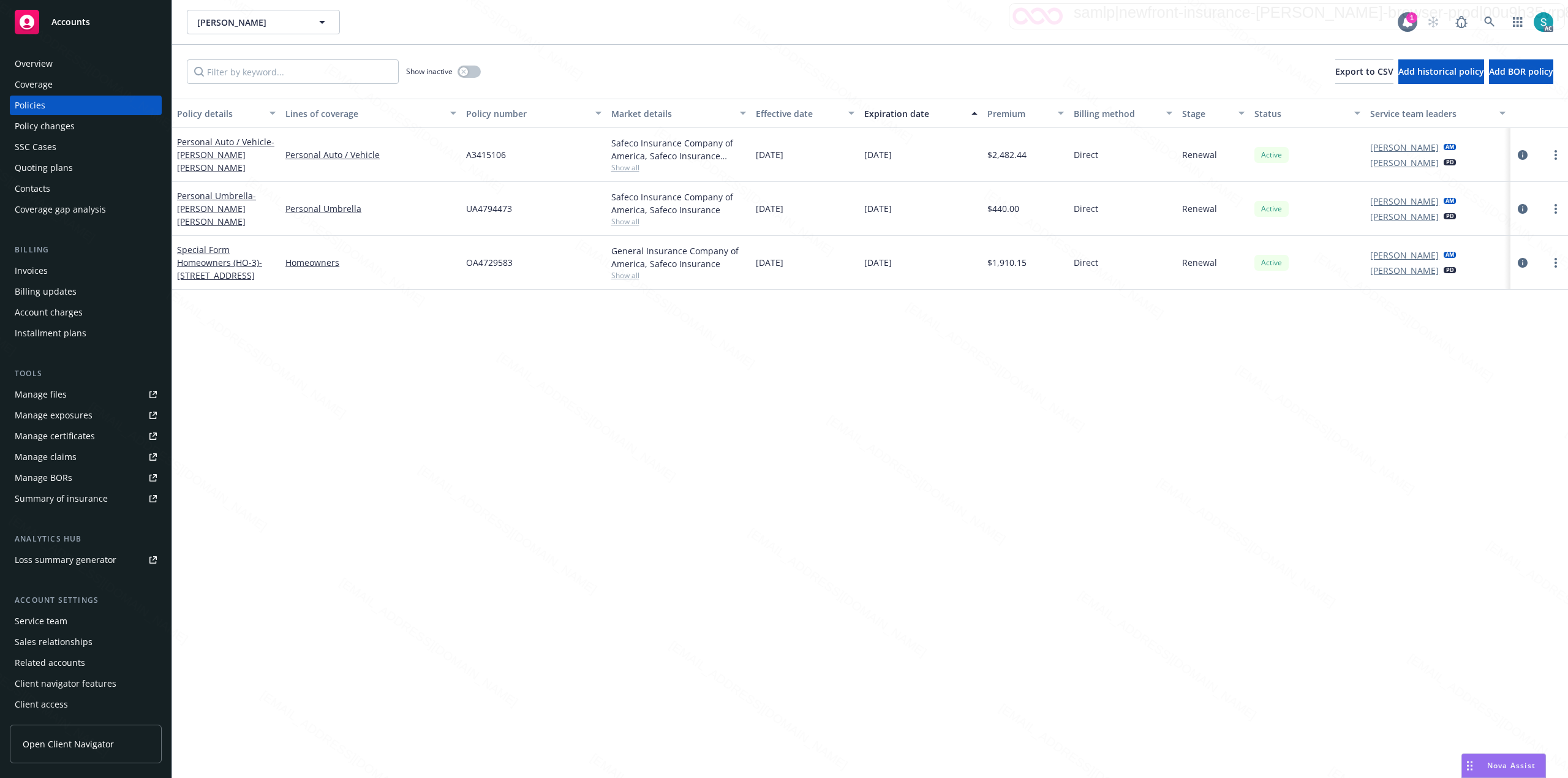
click at [496, 160] on span "A3415106" at bounding box center [485, 154] width 40 height 13
copy span "A3415106"
click at [1488, 17] on icon at bounding box center [1488, 21] width 10 height 10
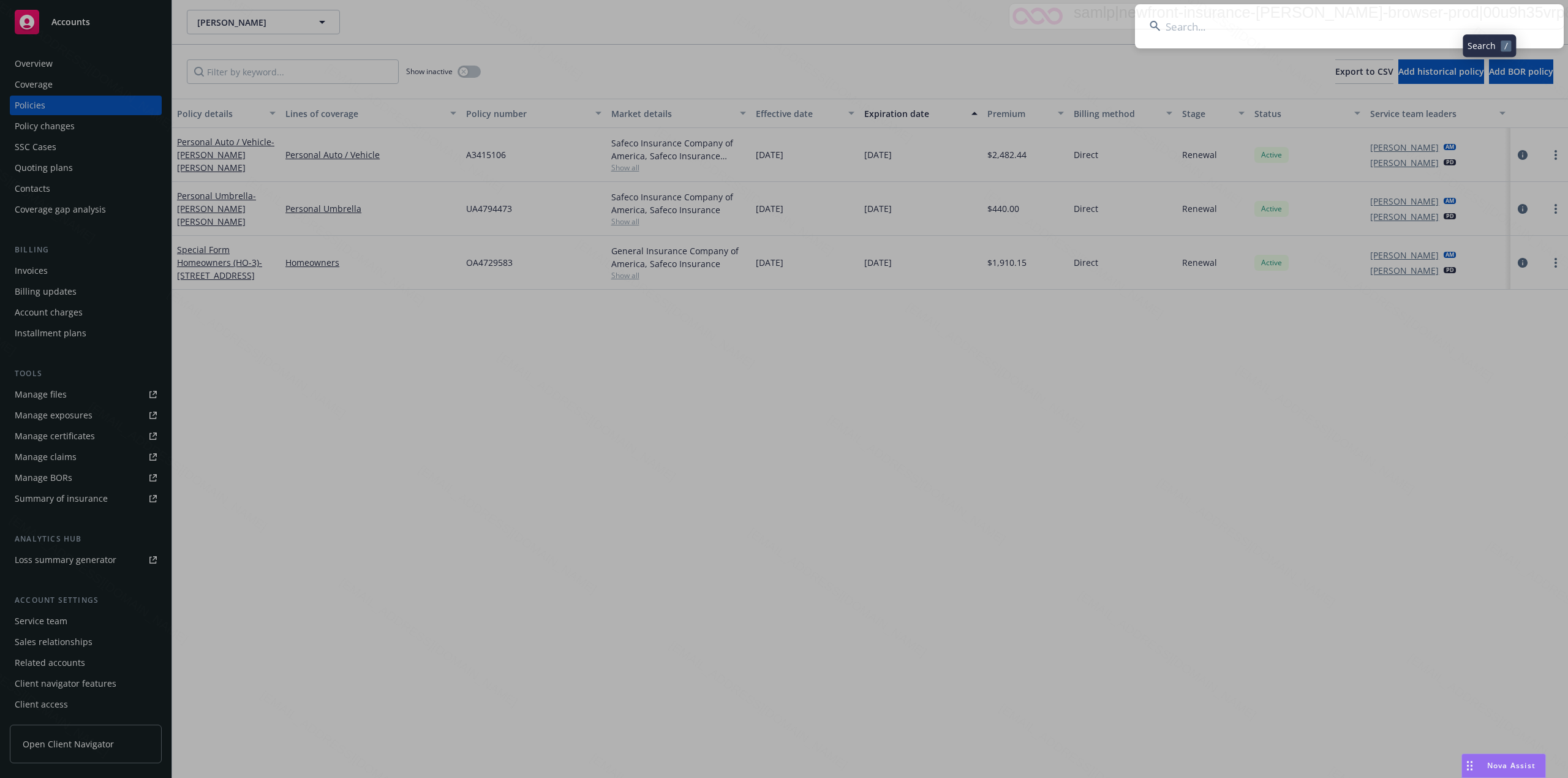
click at [1248, 18] on input at bounding box center [1349, 26] width 429 height 44
type input "[PERSON_NAME] & [PERSON_NAME]"
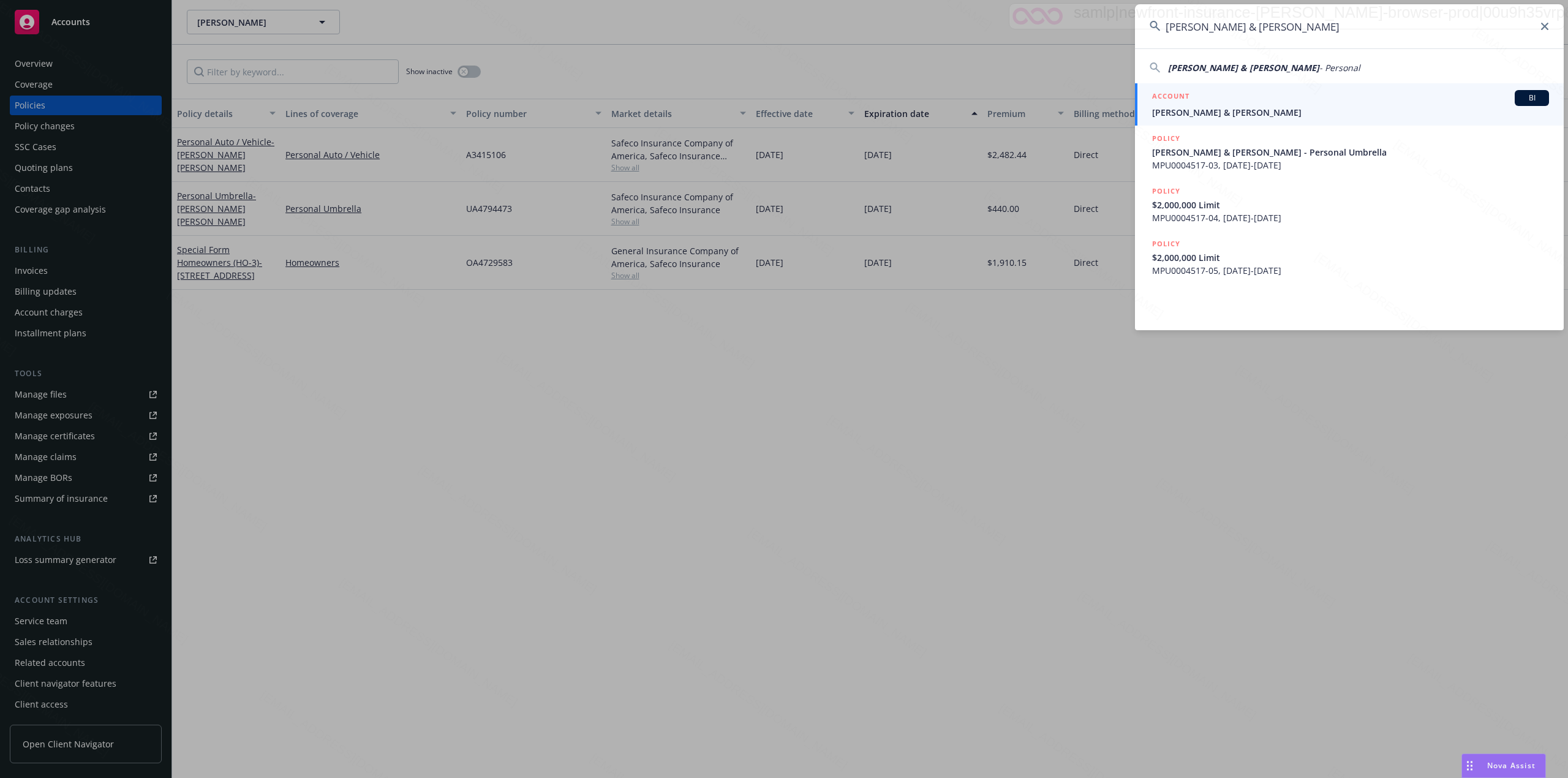
click at [1272, 109] on span "[PERSON_NAME] & [PERSON_NAME]" at bounding box center [1351, 112] width 397 height 13
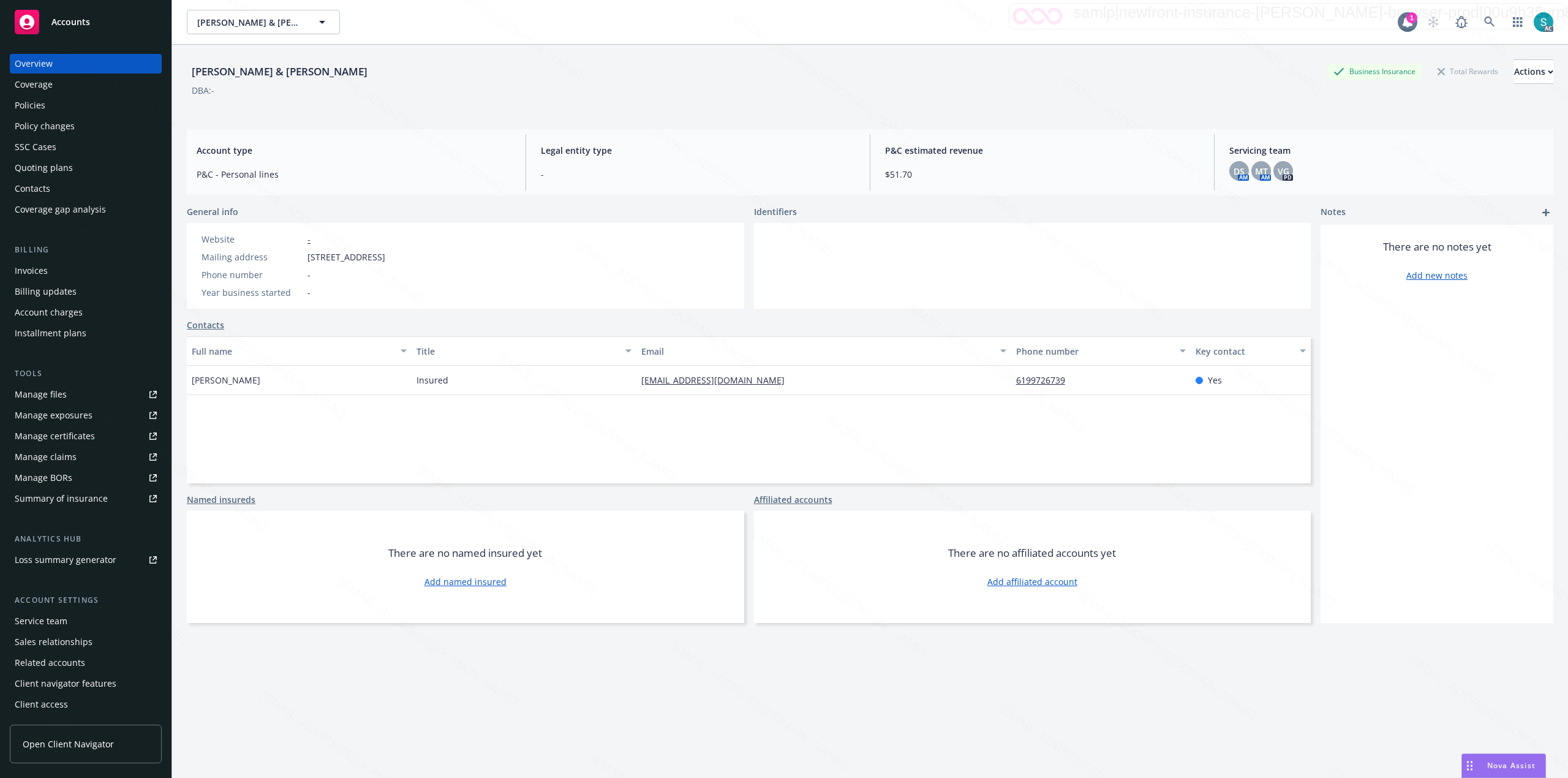
click at [385, 260] on span "[STREET_ADDRESS]" at bounding box center [346, 257] width 78 height 13
copy span "92103"
click at [45, 97] on div "Policies" at bounding box center [86, 105] width 142 height 20
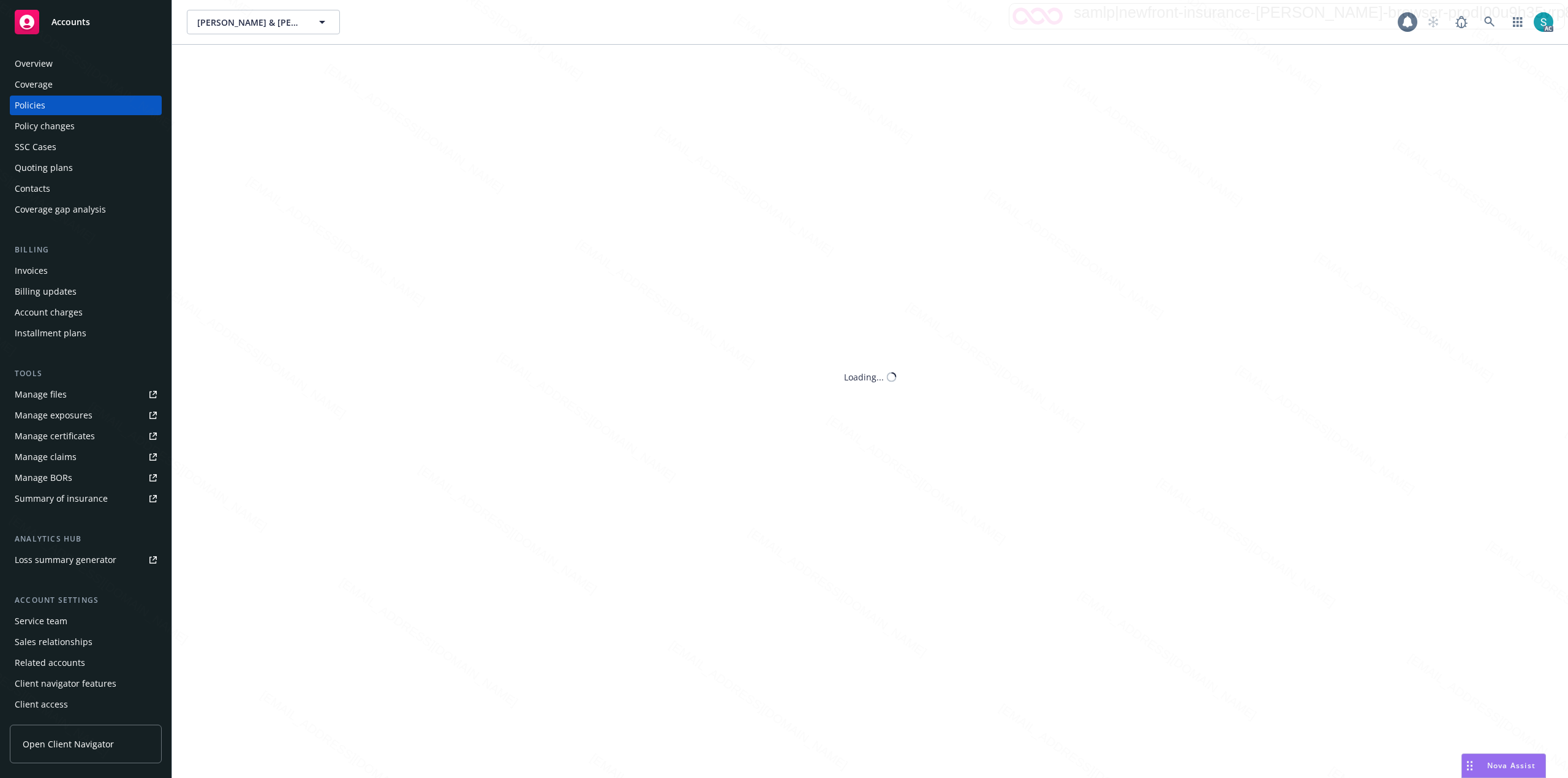
click at [45, 97] on div "Policies" at bounding box center [86, 105] width 142 height 20
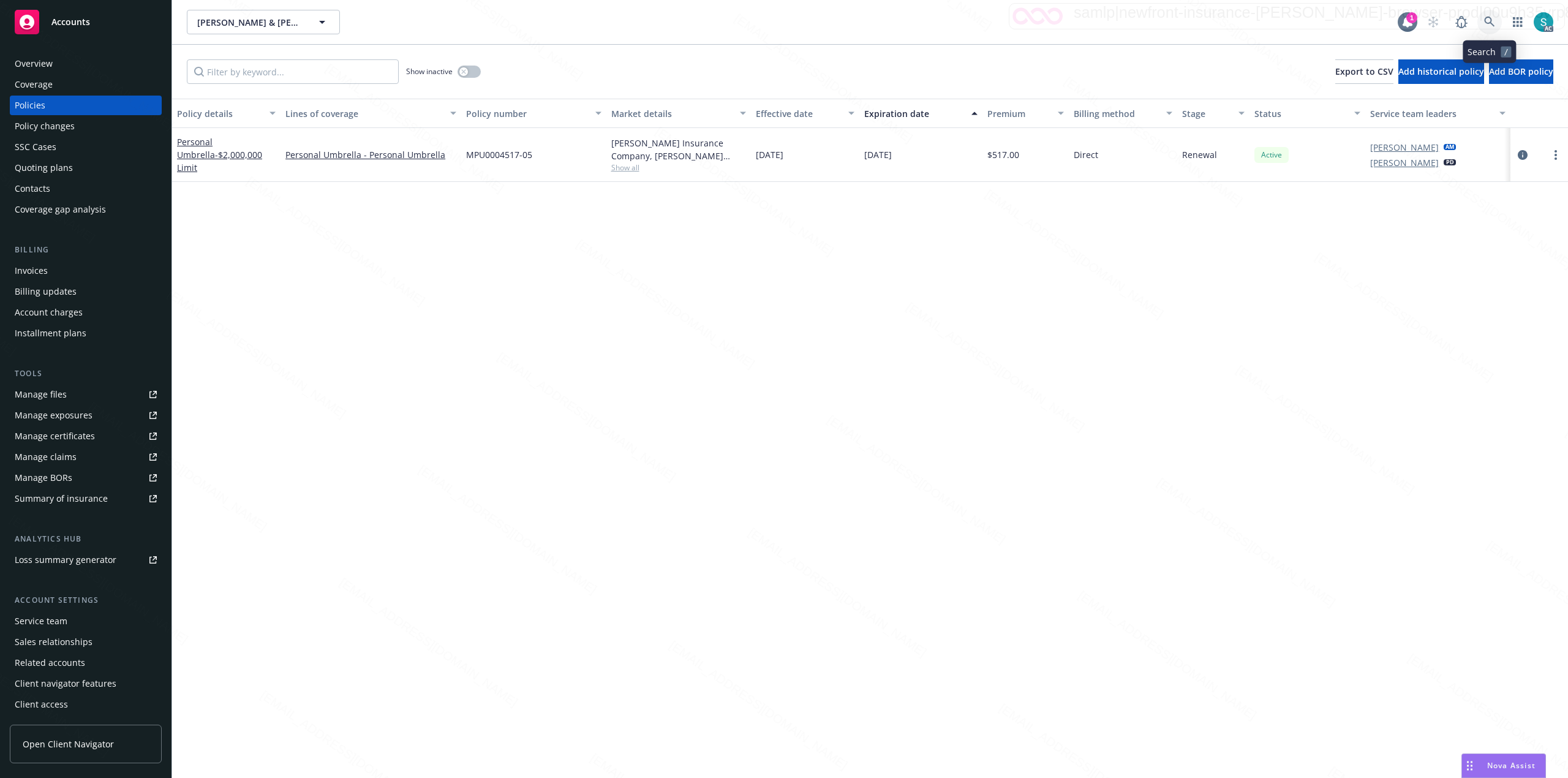
click at [1484, 24] on icon at bounding box center [1489, 22] width 11 height 11
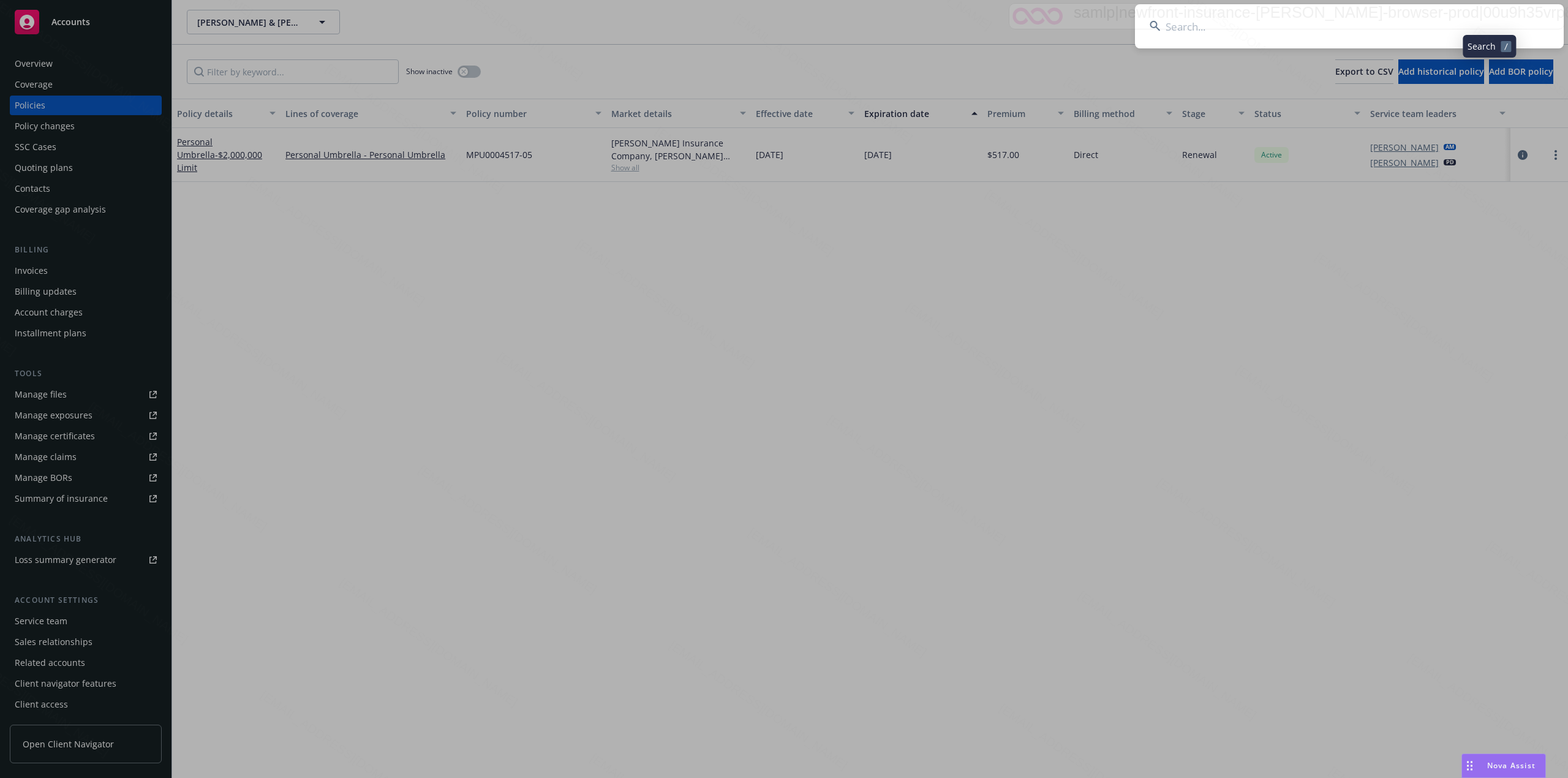
click at [1285, 15] on input at bounding box center [1349, 26] width 429 height 44
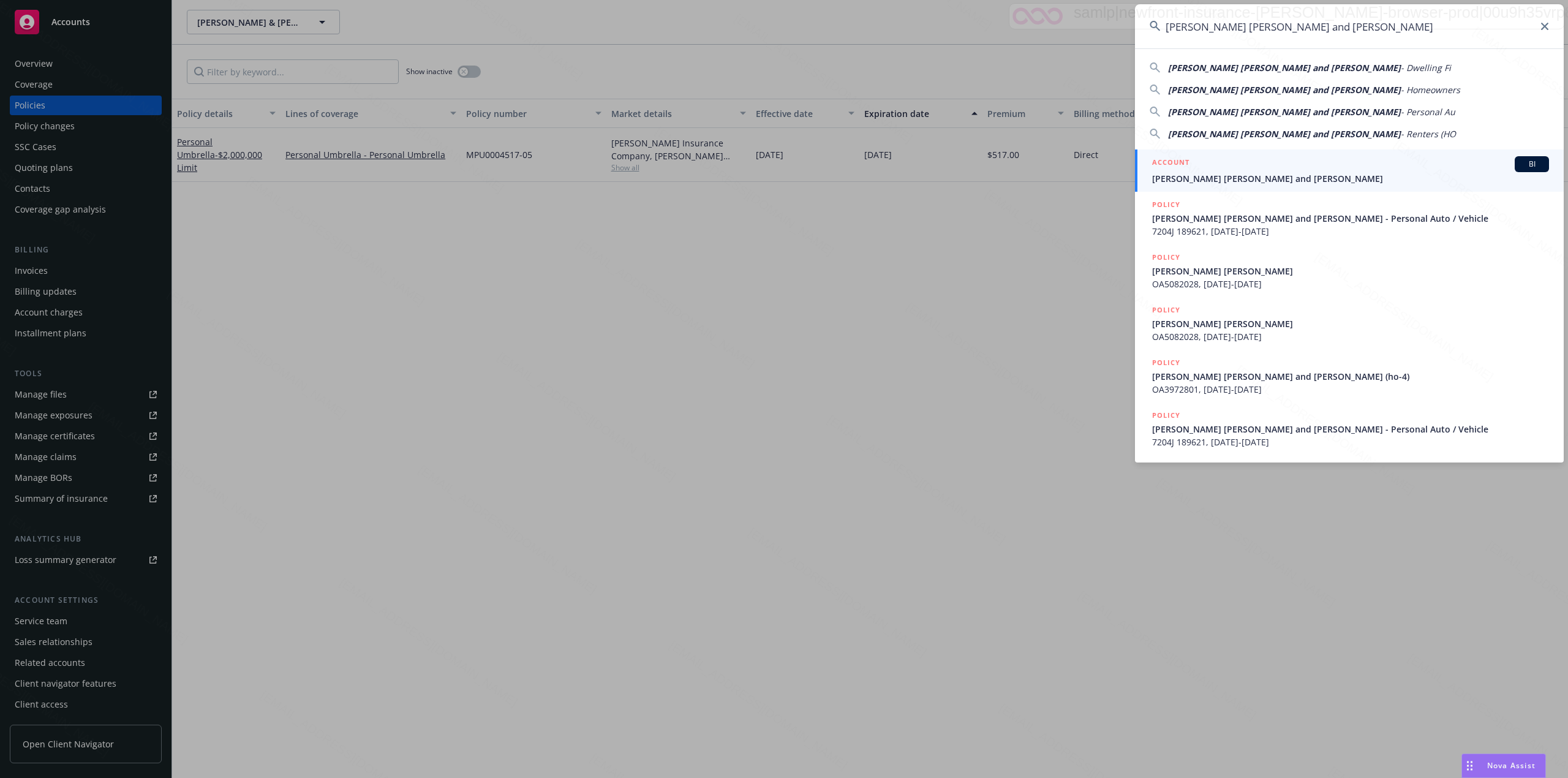
type input "[PERSON_NAME] [PERSON_NAME] and [PERSON_NAME]"
click at [1221, 169] on div "ACCOUNT BI" at bounding box center [1351, 164] width 397 height 16
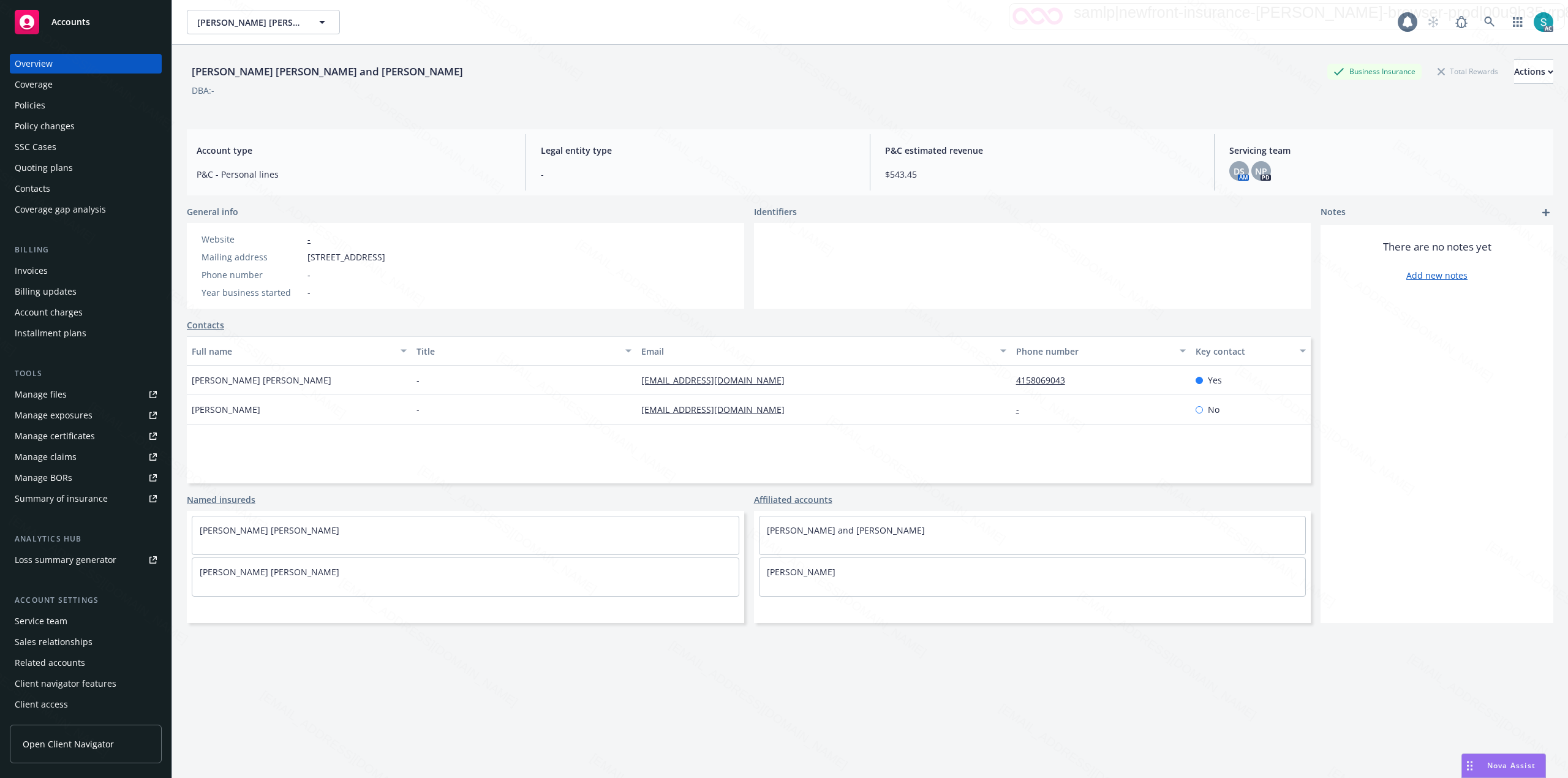
click at [57, 101] on div "Policies" at bounding box center [86, 105] width 142 height 20
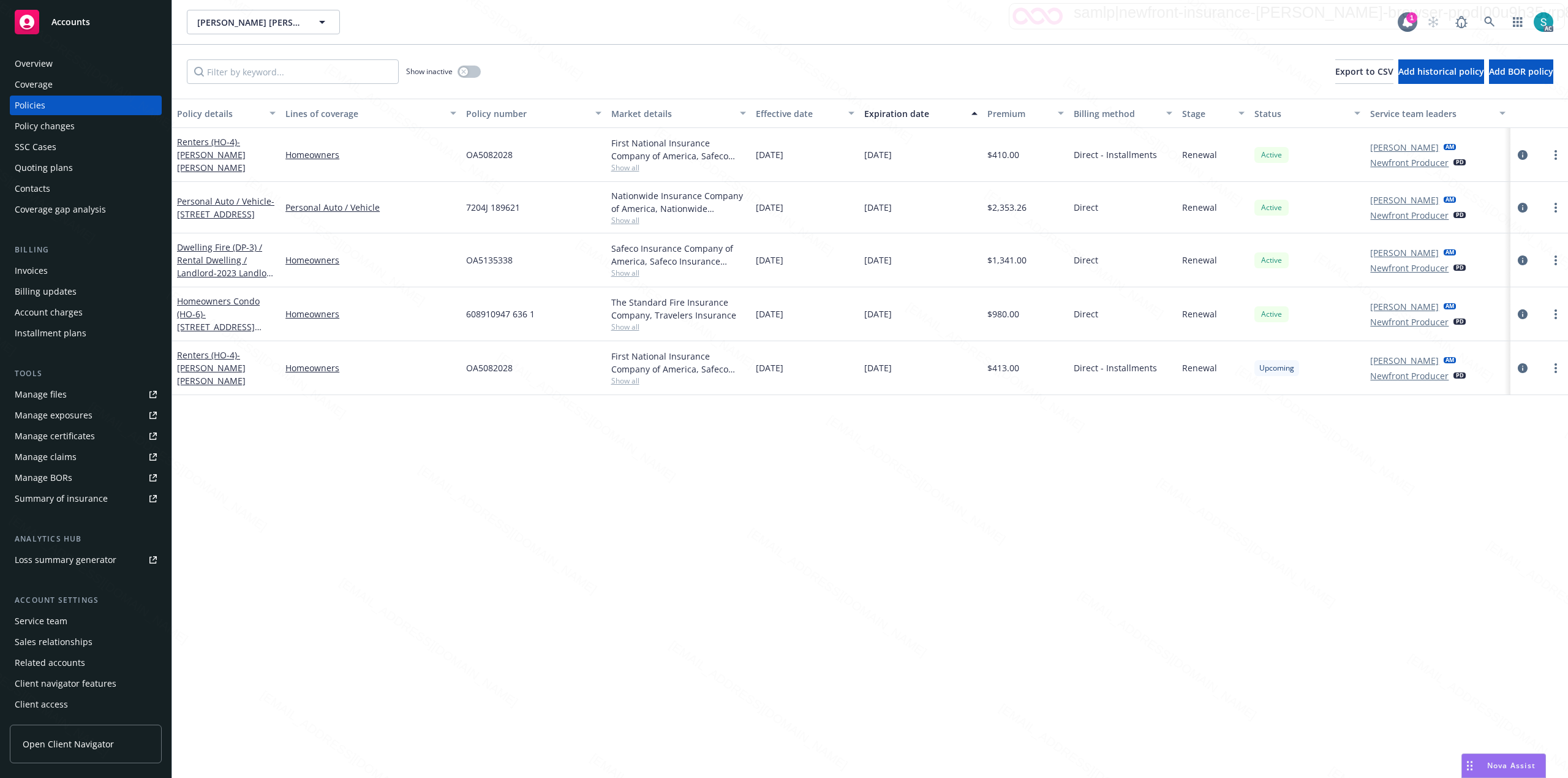
click at [54, 62] on div "Overview" at bounding box center [86, 63] width 142 height 20
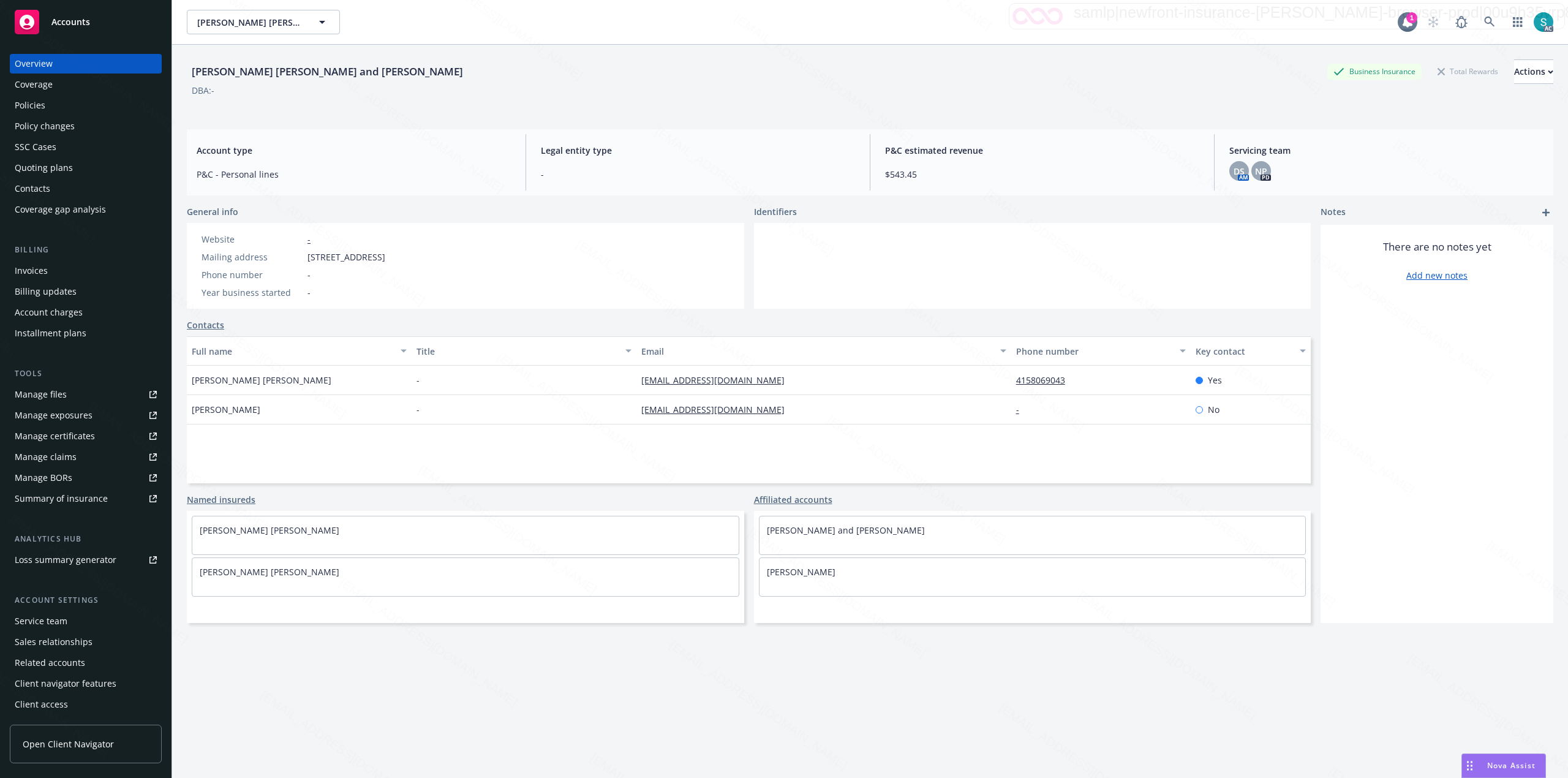
click at [385, 253] on span "[STREET_ADDRESS]" at bounding box center [346, 257] width 78 height 13
copy span "95436"
click at [81, 97] on div "Policies" at bounding box center [86, 105] width 142 height 20
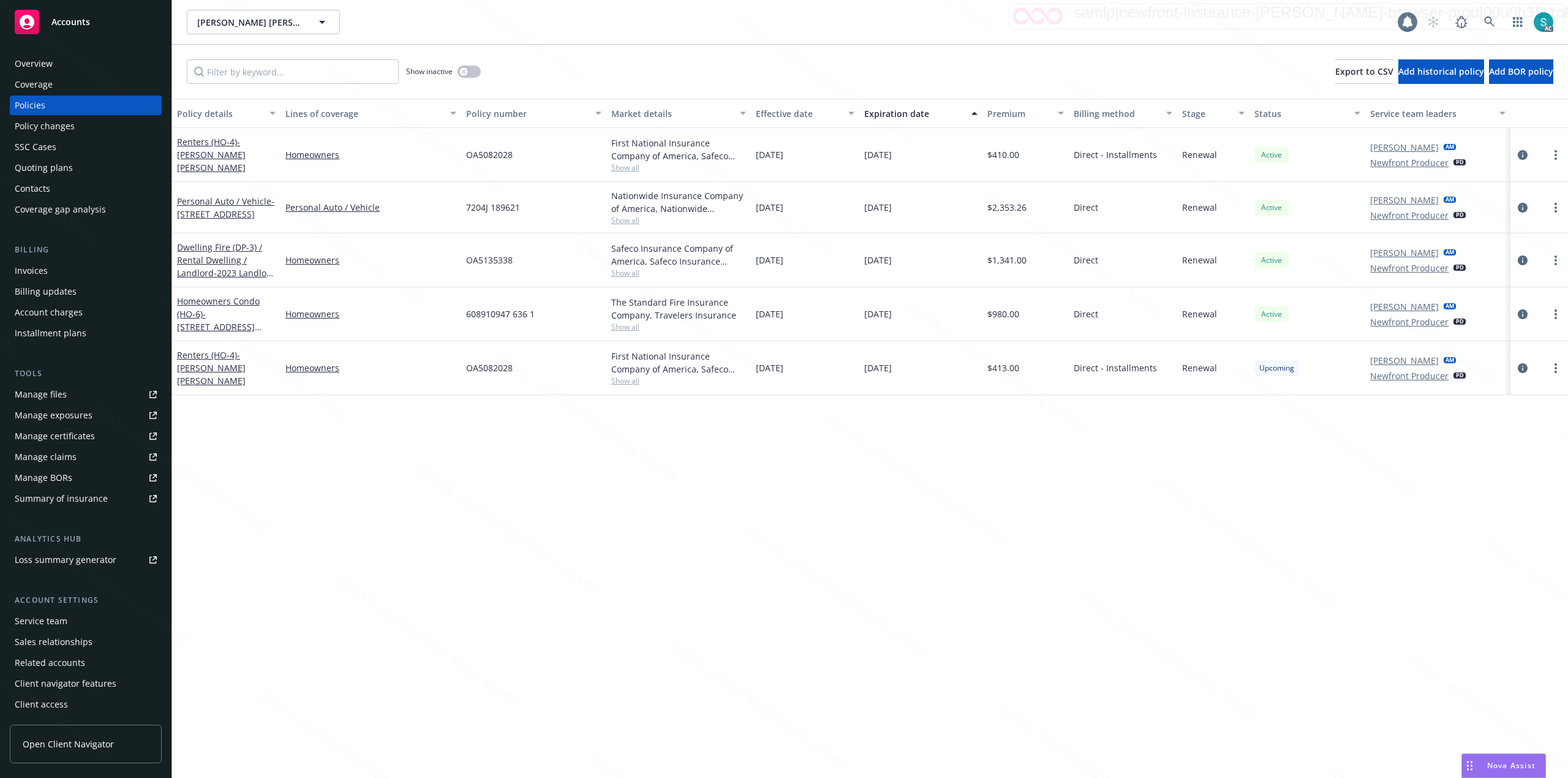
click at [66, 97] on div "Policies" at bounding box center [86, 105] width 142 height 20
click at [507, 207] on span "7204J 189621" at bounding box center [492, 207] width 54 height 13
copy span "7204J 189621"
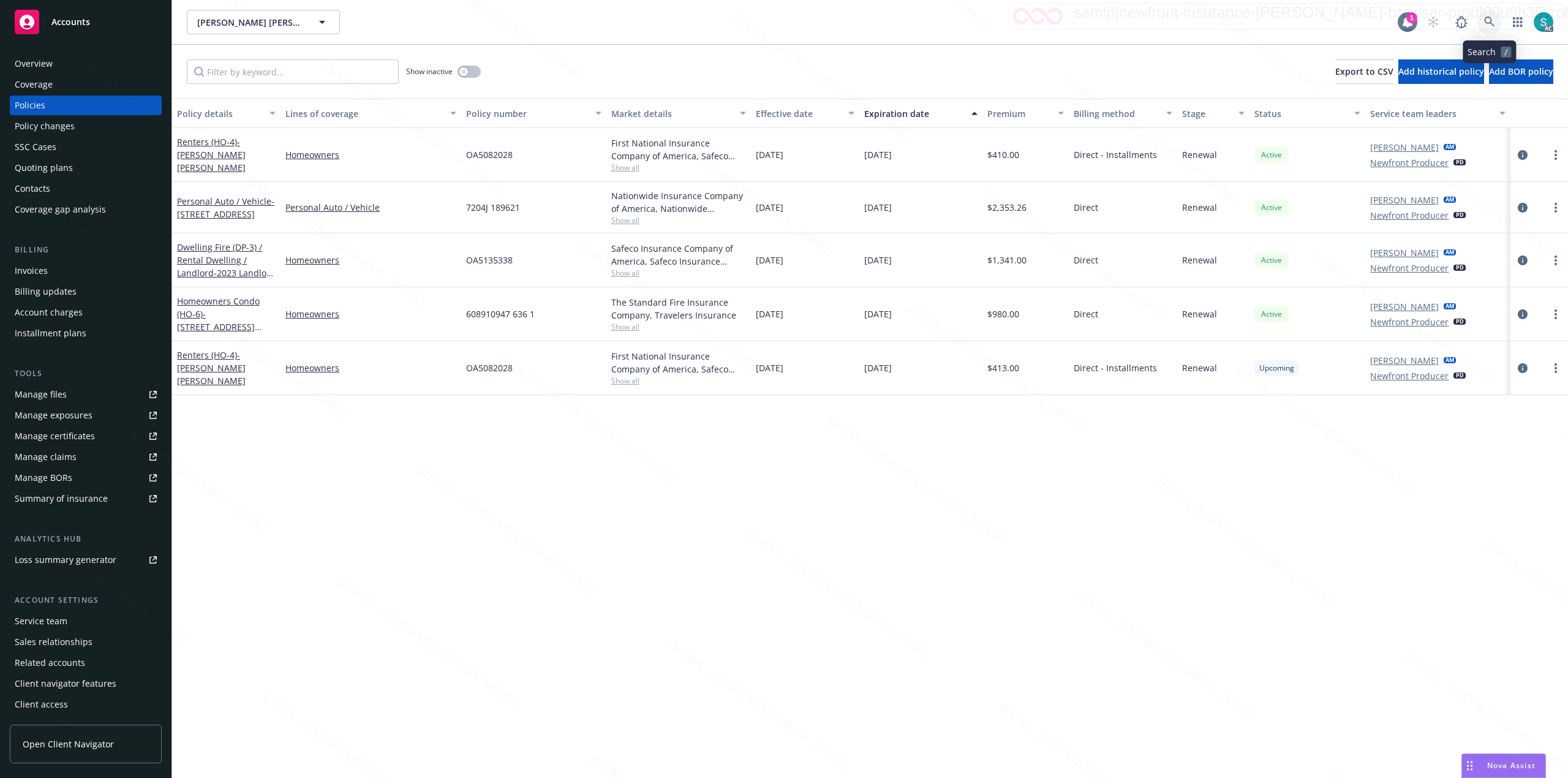
click at [1488, 25] on icon at bounding box center [1489, 22] width 11 height 11
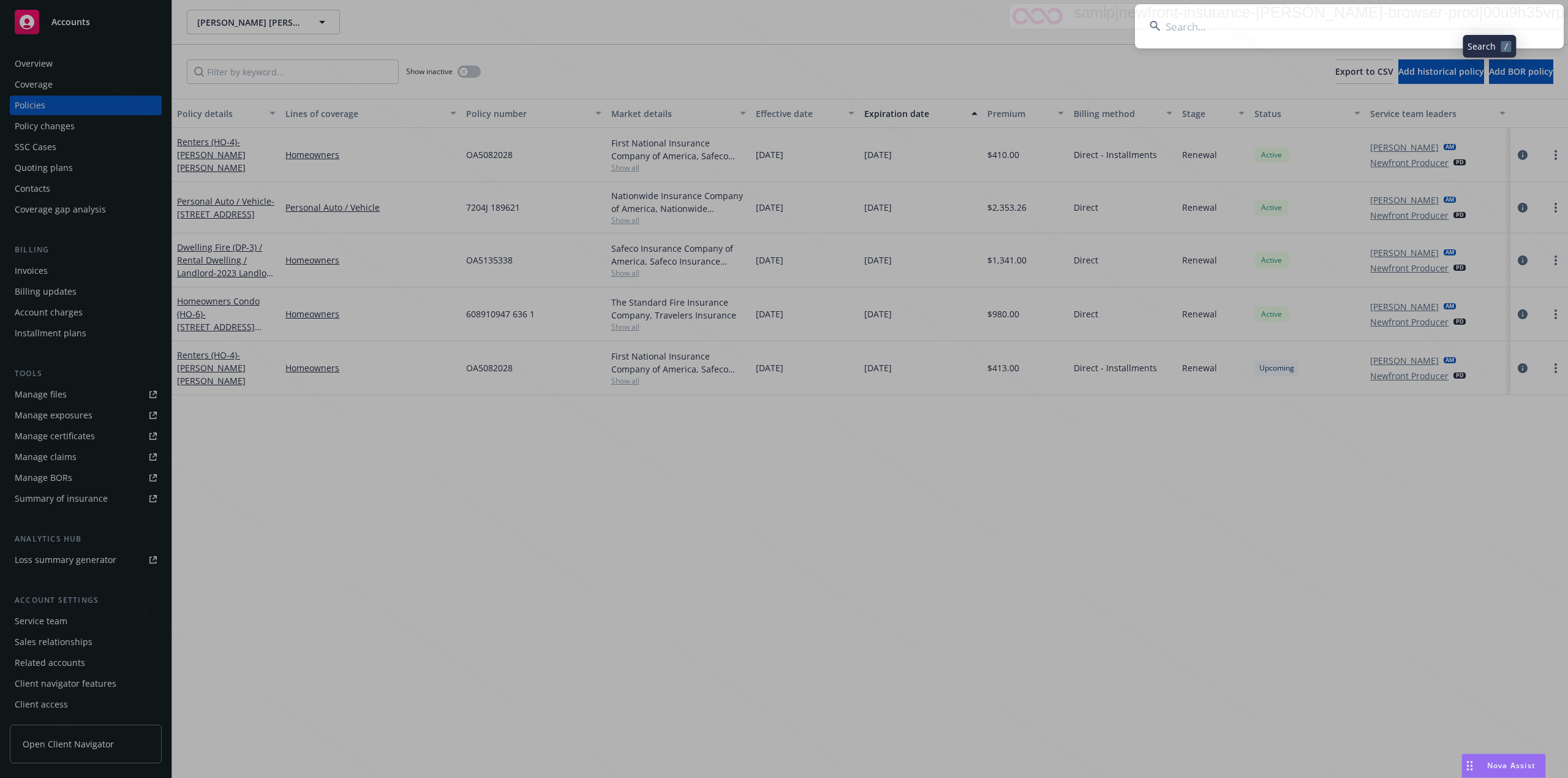
click at [1277, 13] on input at bounding box center [1349, 26] width 429 height 44
type input "[PERSON_NAME]"
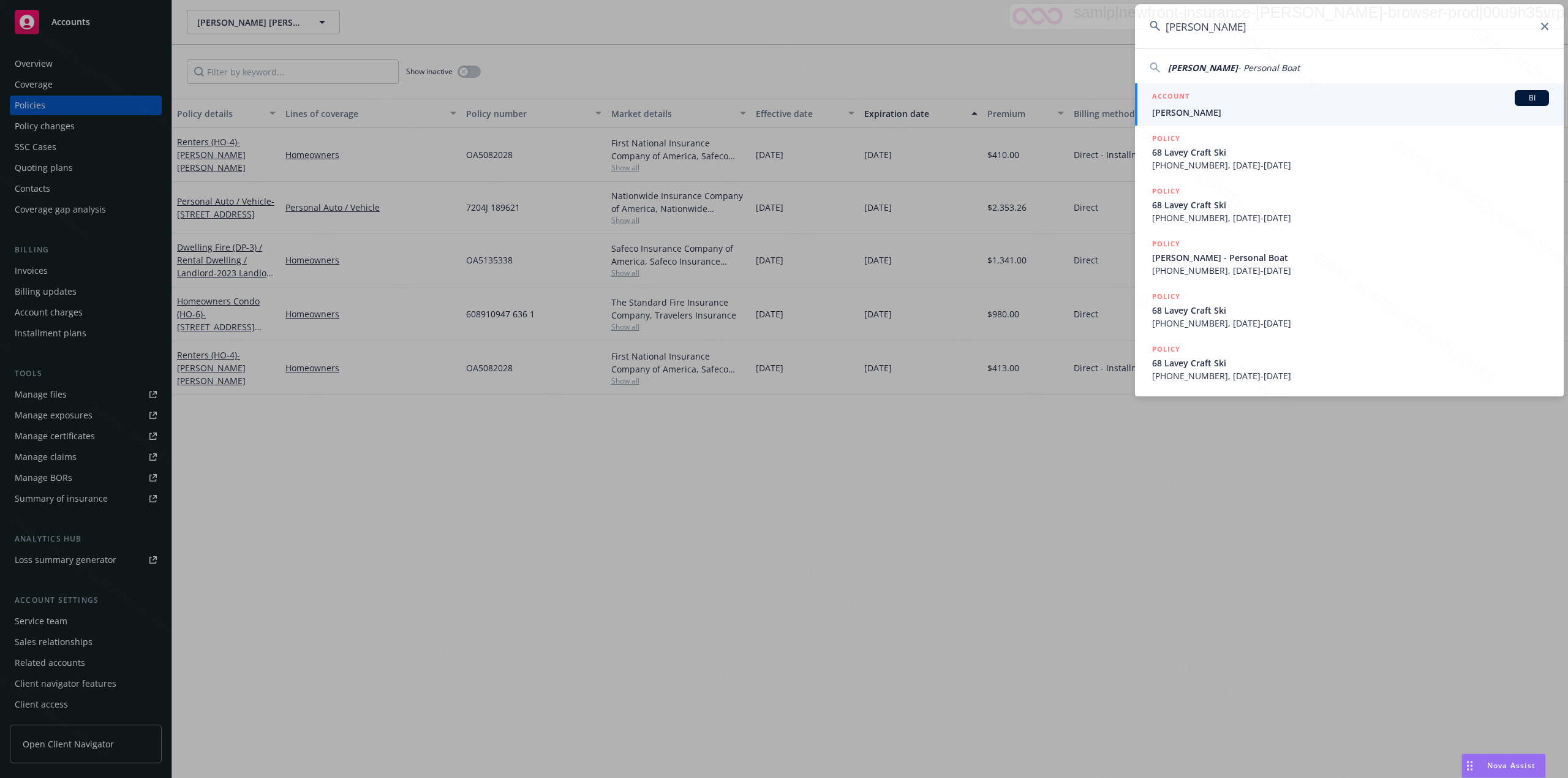
click at [1209, 110] on span "[PERSON_NAME]" at bounding box center [1351, 112] width 397 height 13
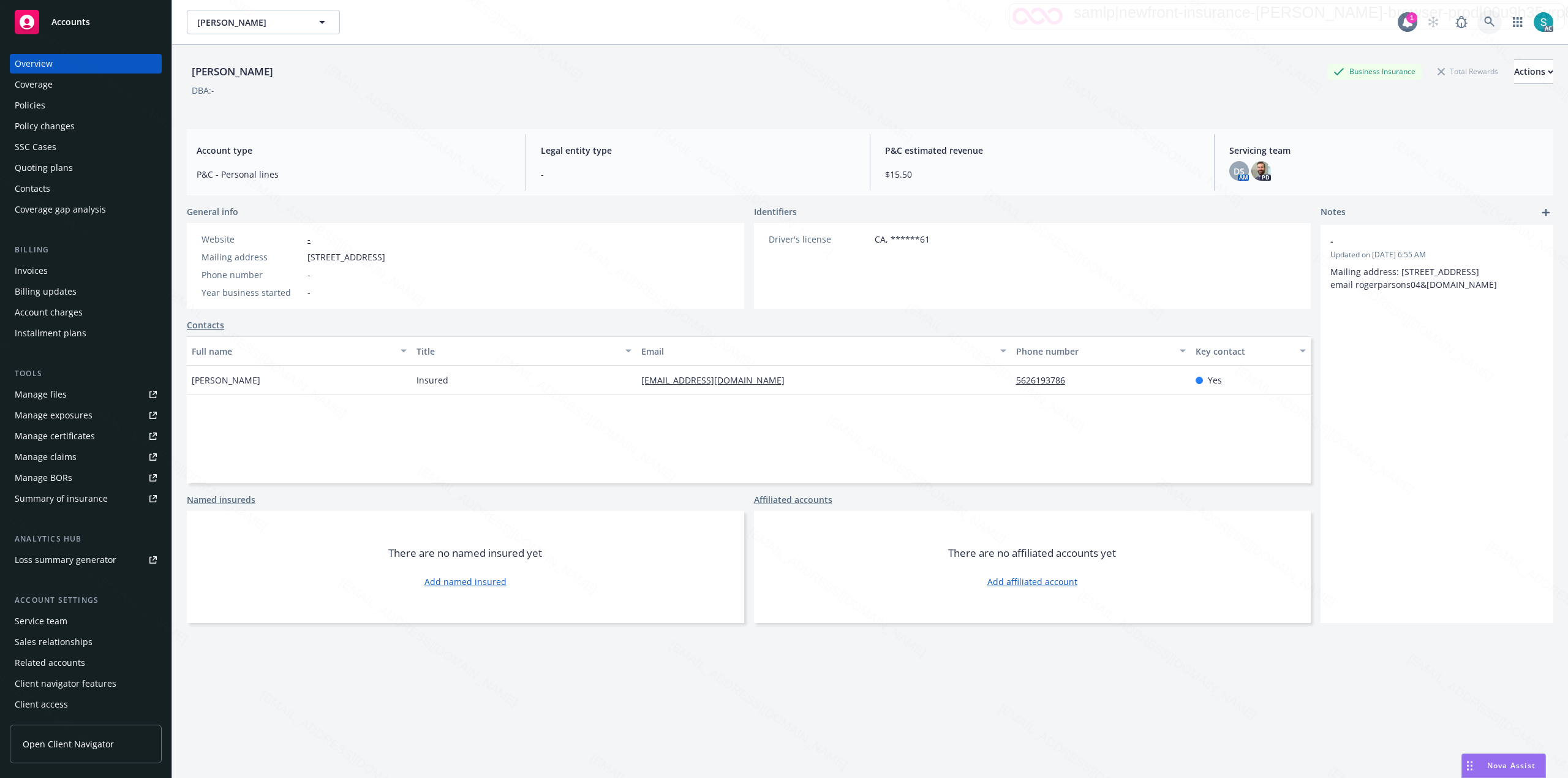
click at [1484, 17] on icon at bounding box center [1489, 22] width 11 height 11
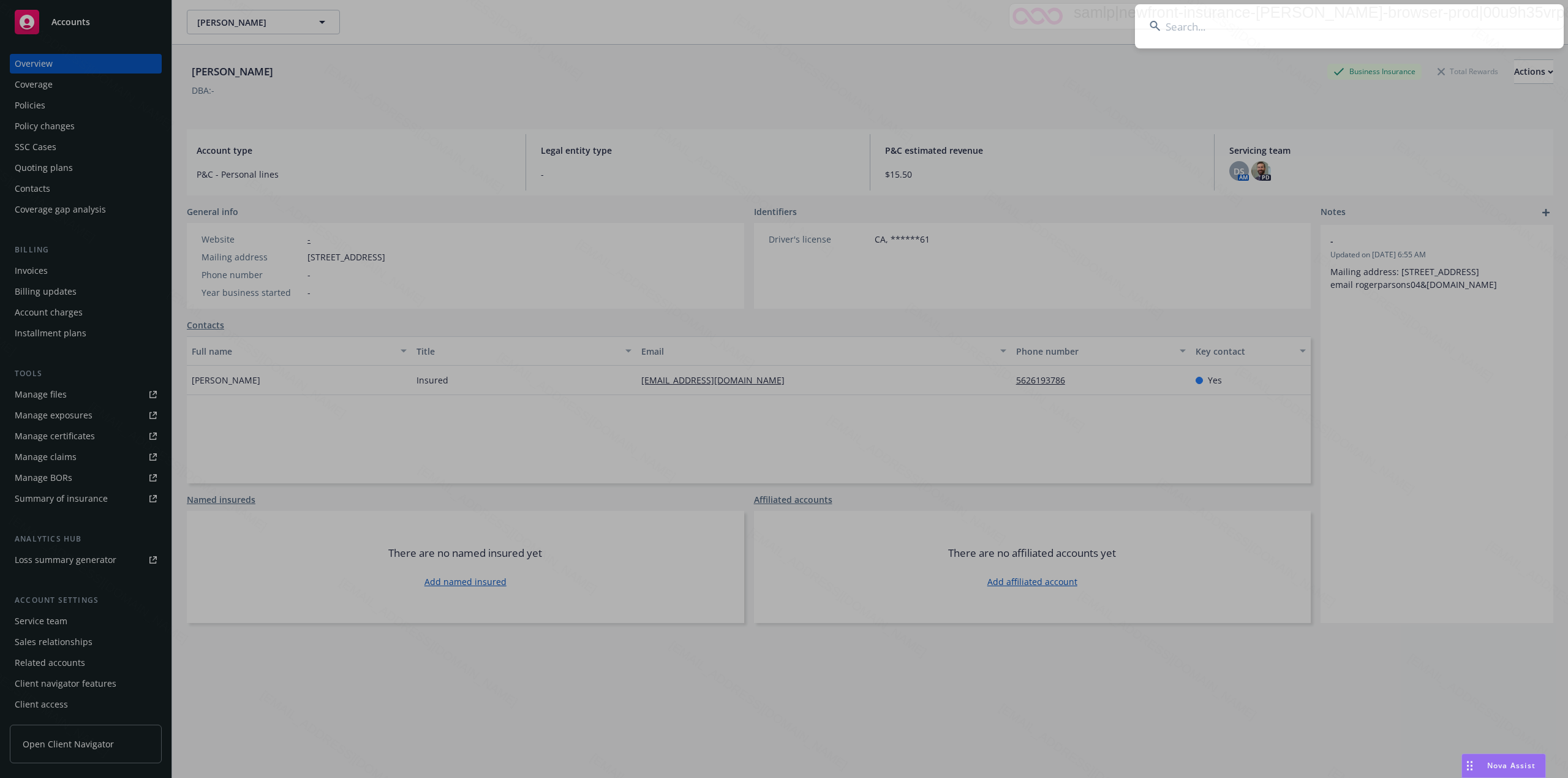
click at [1238, 24] on input at bounding box center [1349, 26] width 429 height 44
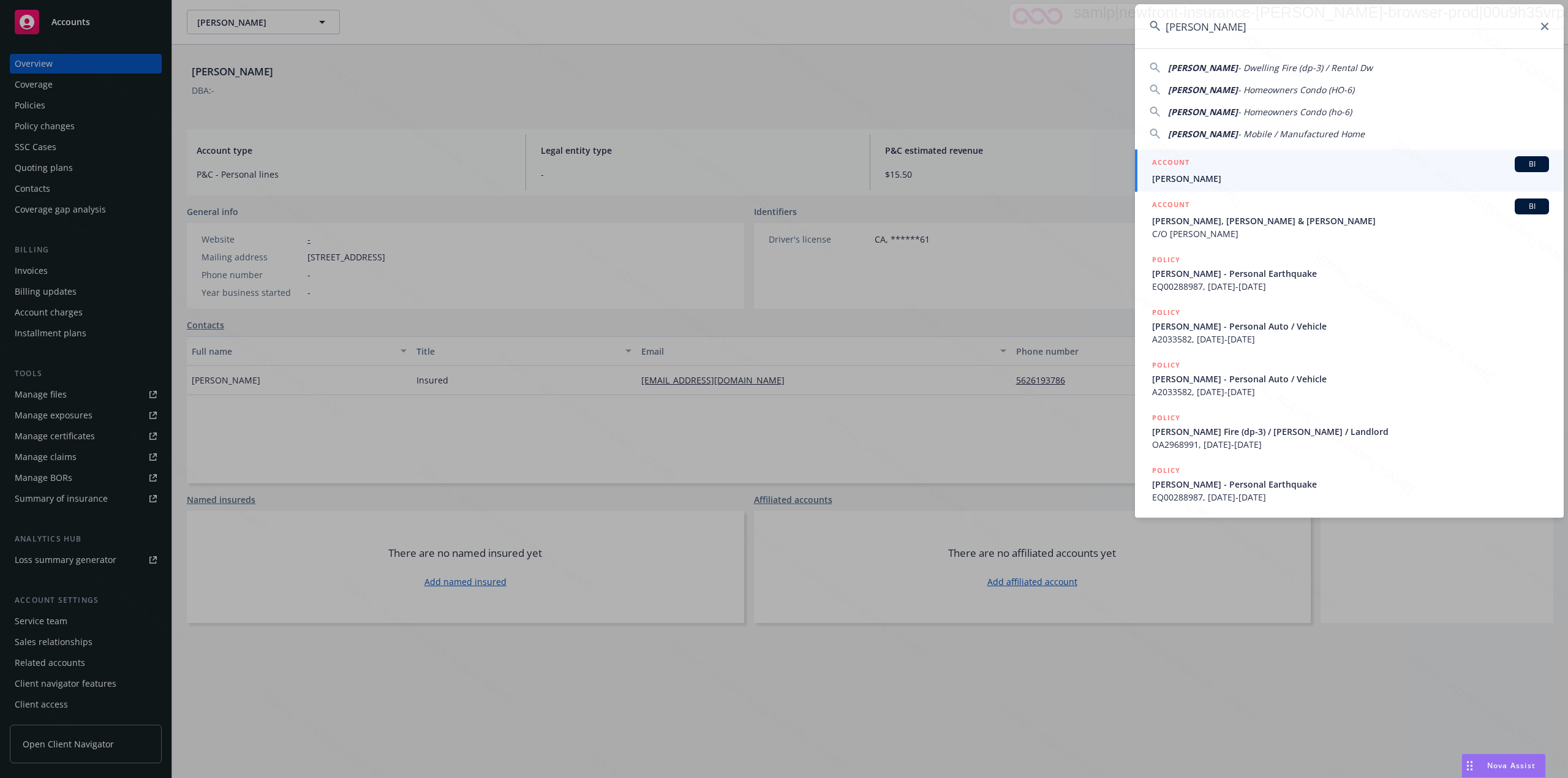
type input "[PERSON_NAME]"
click at [1309, 169] on div "ACCOUNT BI" at bounding box center [1351, 164] width 397 height 16
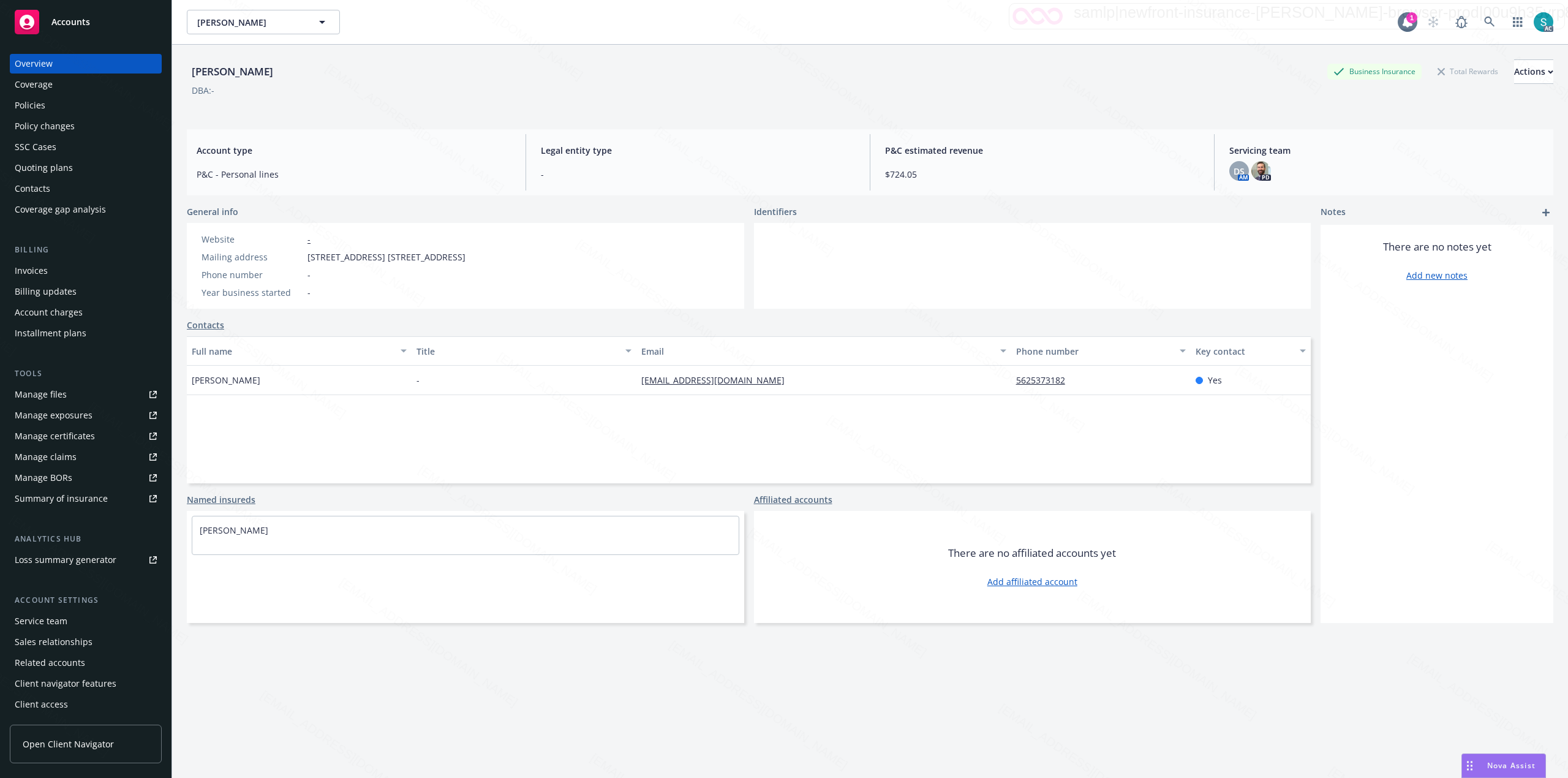
click at [55, 103] on div "Policies" at bounding box center [86, 105] width 142 height 20
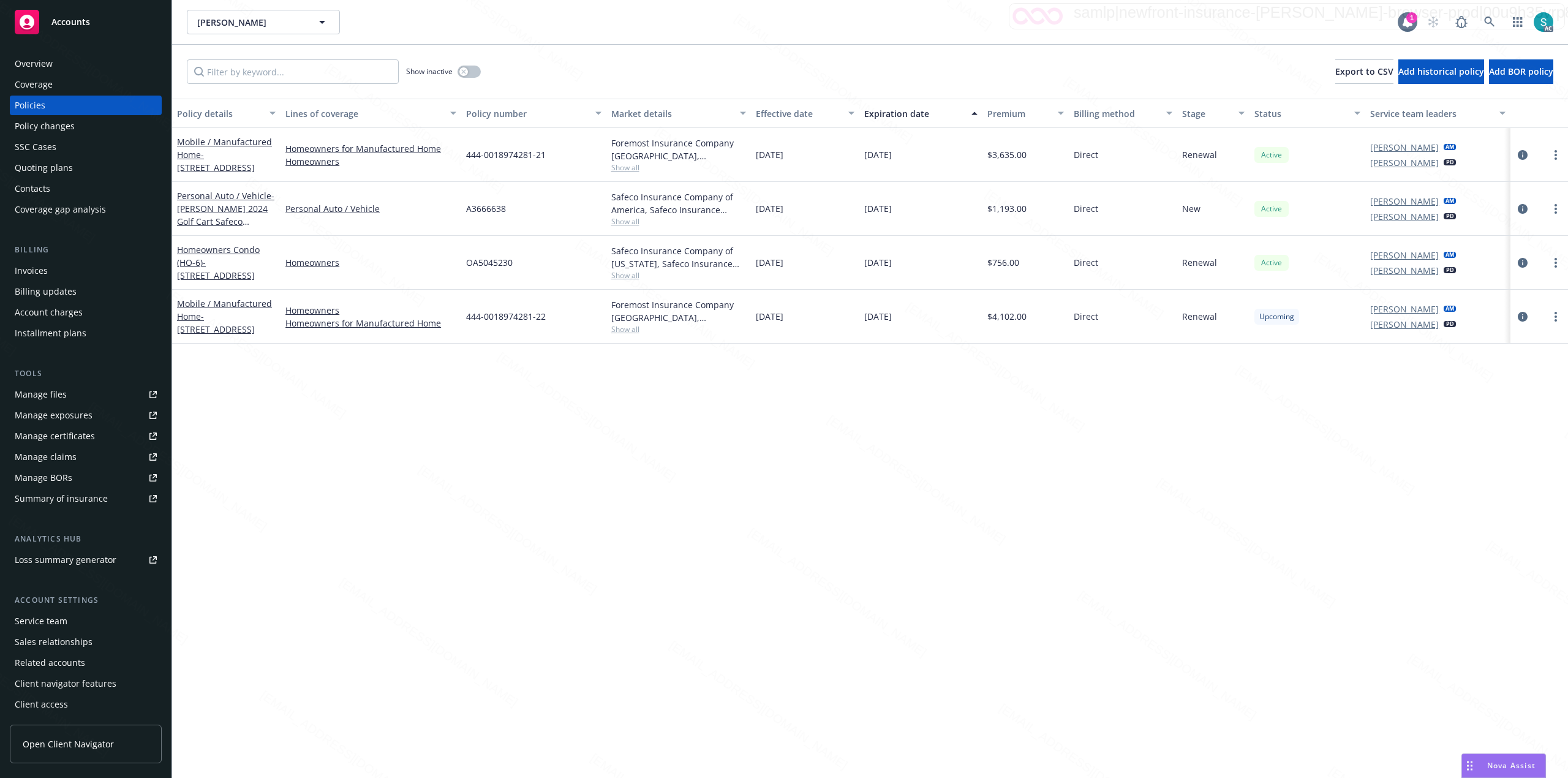
click at [62, 393] on div "Manage files" at bounding box center [41, 394] width 52 height 20
